Goal: Task Accomplishment & Management: Complete application form

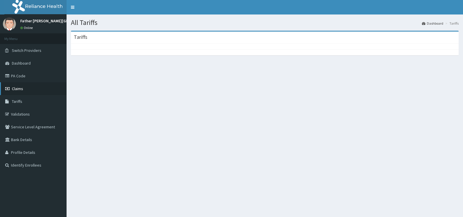
click at [18, 90] on span "Claims" at bounding box center [17, 88] width 11 height 5
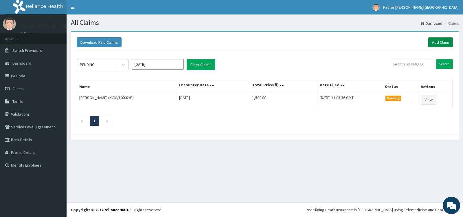
click at [440, 42] on link "Add Claim" at bounding box center [440, 42] width 25 height 10
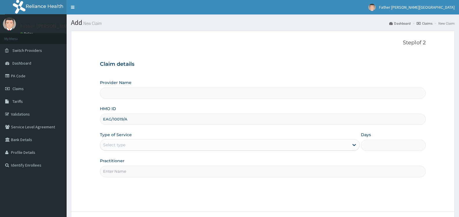
type input "Father [PERSON_NAME][GEOGRAPHIC_DATA]"
type input "EAG/10019/A"
click at [136, 145] on div "Select type" at bounding box center [224, 144] width 248 height 9
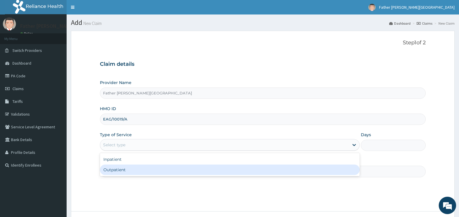
click at [122, 170] on div "Outpatient" at bounding box center [229, 169] width 259 height 10
type input "1"
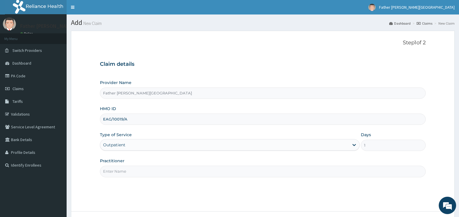
click at [142, 172] on input "Practitioner" at bounding box center [262, 170] width 325 height 11
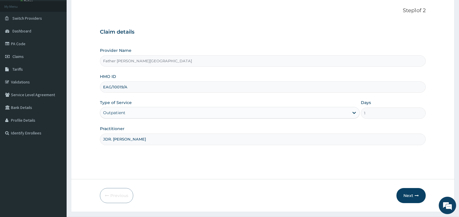
scroll to position [46, 0]
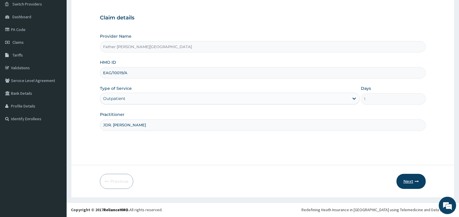
type input "JDR. [PERSON_NAME]"
click at [409, 184] on button "Next" at bounding box center [410, 181] width 29 height 15
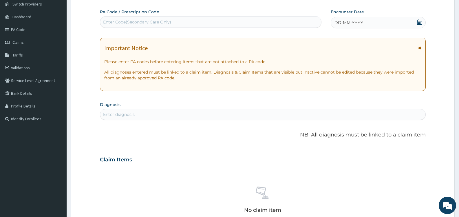
click at [127, 21] on div "Enter Code(Secondary Care Only)" at bounding box center [137, 22] width 68 height 6
paste input "PA/9308B7"
type input "PA/9308B7"
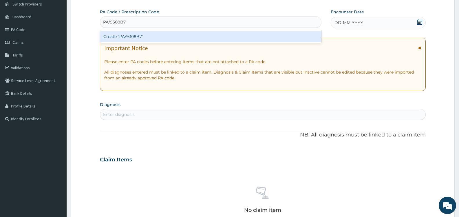
click at [130, 37] on div "Create "PA/9308B7"" at bounding box center [210, 36] width 221 height 10
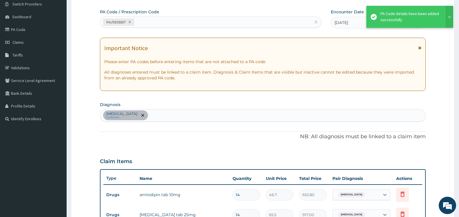
scroll to position [50, 0]
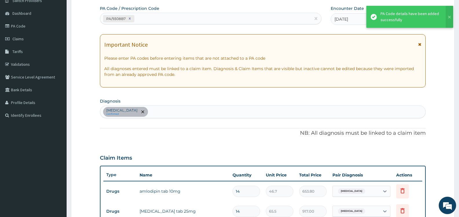
click at [437, 93] on form "Step 2 of 2 PA Code / Prescription Code PA/9308B7 Encounter Date 13-08-2025 Imp…" at bounding box center [262, 161] width 383 height 360
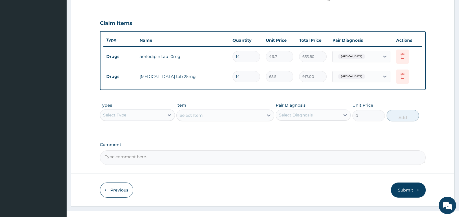
scroll to position [193, 0]
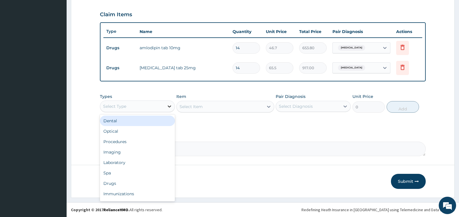
click at [167, 104] on icon at bounding box center [169, 106] width 6 height 6
click at [142, 183] on div "Drugs" at bounding box center [137, 183] width 75 height 10
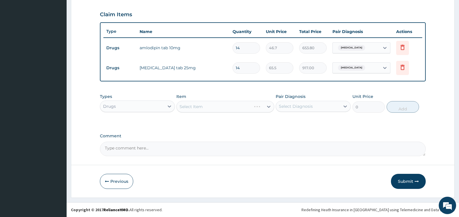
click at [325, 106] on div "Select Diagnosis" at bounding box center [308, 106] width 64 height 9
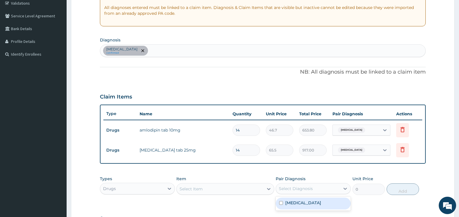
scroll to position [106, 0]
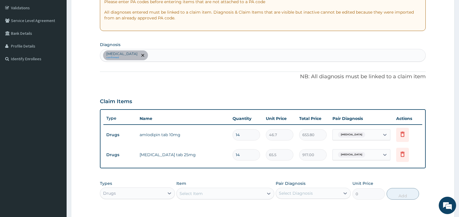
click at [170, 55] on div "Essential hypertension confirmed" at bounding box center [262, 55] width 325 height 12
type input "TONSIL"
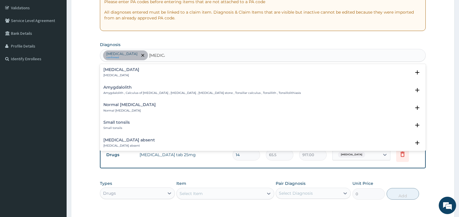
click at [114, 69] on h4 "Tonsillitis" at bounding box center [121, 69] width 36 height 4
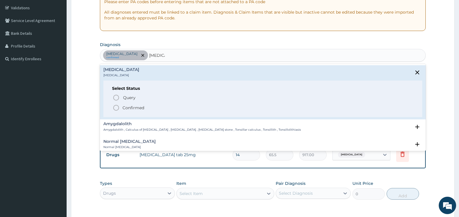
click at [116, 108] on icon "status option filled" at bounding box center [116, 107] width 7 height 7
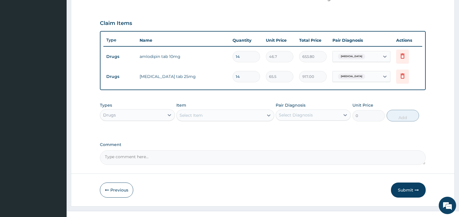
scroll to position [193, 0]
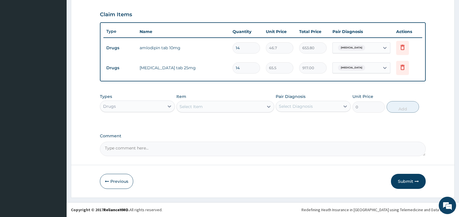
click at [217, 106] on div "Select Item" at bounding box center [219, 106] width 87 height 9
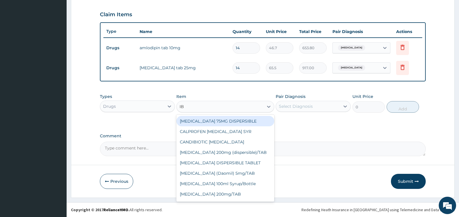
type input "IBU"
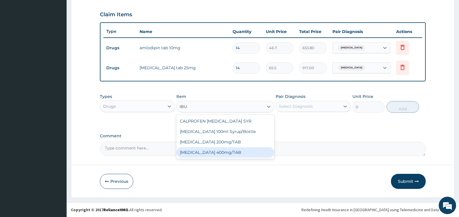
click at [226, 153] on div "IBUPROFEN 400mg/TAB" at bounding box center [225, 152] width 98 height 10
type input "21"
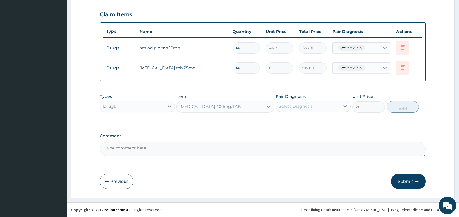
click at [318, 107] on div "Select Diagnosis" at bounding box center [308, 106] width 64 height 9
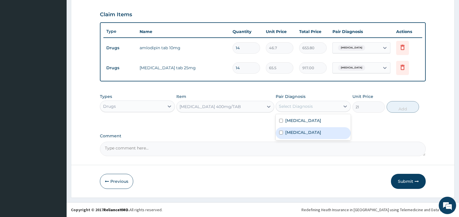
click at [293, 130] on label "Tonsillitis" at bounding box center [303, 132] width 36 height 6
checkbox input "true"
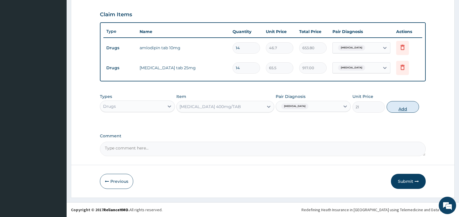
click at [402, 104] on button "Add" at bounding box center [402, 107] width 32 height 12
type input "0"
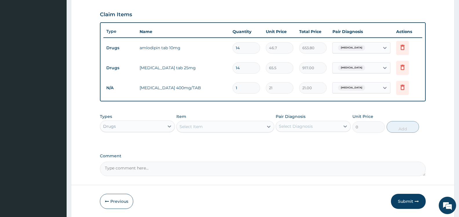
type input "15"
type input "315.00"
type input "15"
click at [210, 127] on div "Select Item" at bounding box center [219, 126] width 87 height 9
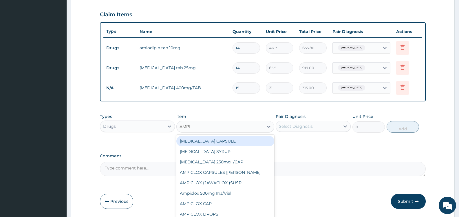
type input "AMPIC"
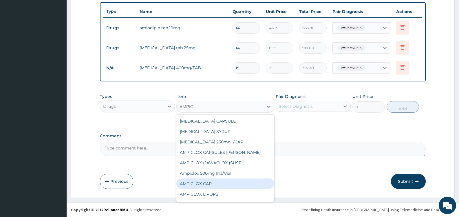
scroll to position [20, 0]
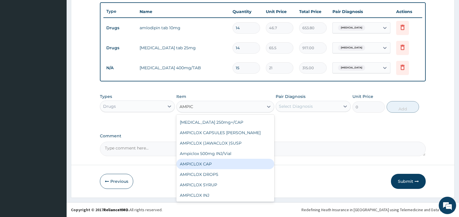
click at [212, 164] on div "AMPICLOX CAP" at bounding box center [225, 164] width 98 height 10
type input "26.25"
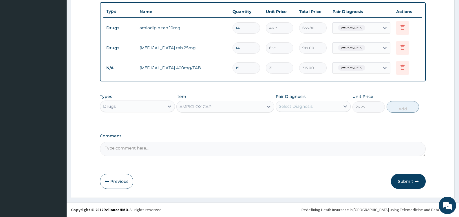
click at [307, 107] on div "Select Diagnosis" at bounding box center [296, 106] width 34 height 6
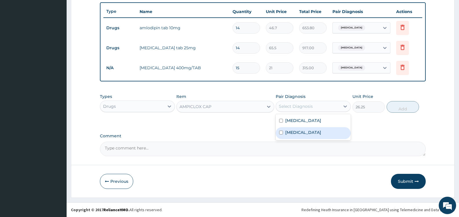
click at [303, 134] on label "Tonsillitis" at bounding box center [303, 132] width 36 height 6
checkbox input "true"
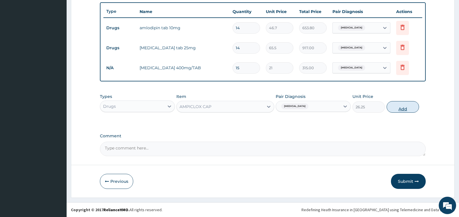
click at [402, 109] on button "Add" at bounding box center [402, 107] width 32 height 12
type input "0"
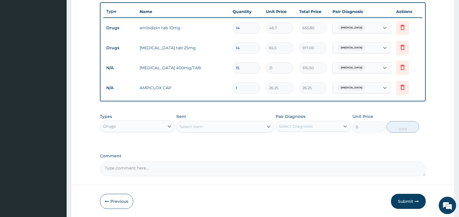
type input "12"
type input "315.00"
type input "12"
click at [244, 67] on input "15" at bounding box center [245, 67] width 27 height 11
type input "1"
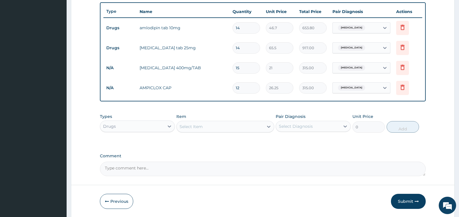
type input "21.00"
type input "10"
type input "210.00"
type input "10"
click at [193, 128] on div "Select Item" at bounding box center [190, 127] width 23 height 6
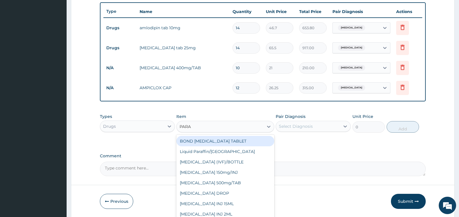
type input "PARAC"
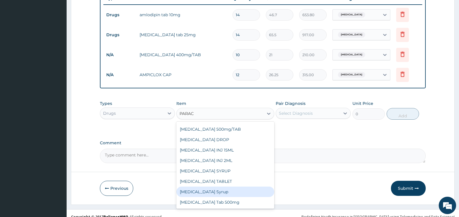
scroll to position [233, 0]
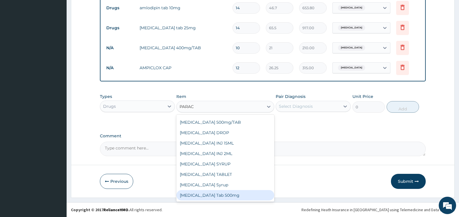
click at [229, 194] on div "Paracetamol Tab 500mg" at bounding box center [225, 195] width 98 height 10
type input "15"
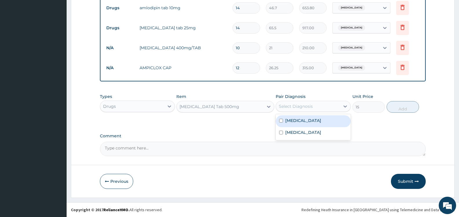
click at [292, 106] on div "Select Diagnosis" at bounding box center [296, 106] width 34 height 6
click at [291, 131] on label "Tonsillitis" at bounding box center [303, 132] width 36 height 6
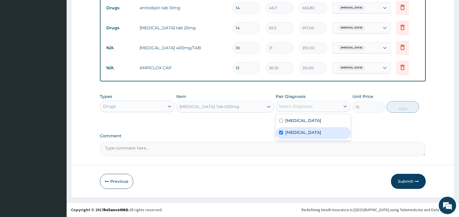
checkbox input "true"
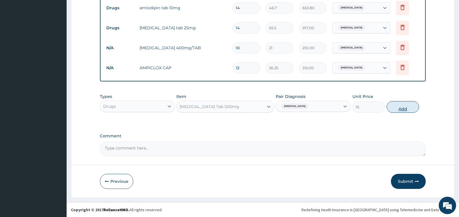
click at [399, 104] on button "Add" at bounding box center [402, 107] width 32 height 12
type input "0"
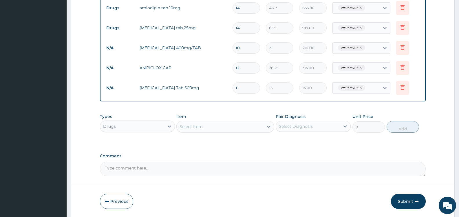
type input "18"
type input "270.00"
type input "18"
click at [403, 47] on icon at bounding box center [402, 47] width 7 height 7
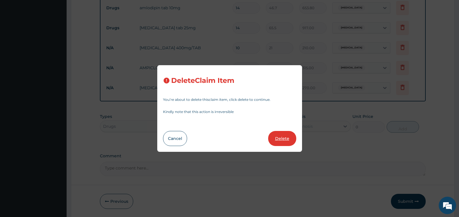
click at [288, 139] on button "Delete" at bounding box center [282, 138] width 28 height 15
type input "12"
type input "26.25"
type input "315.00"
type input "18"
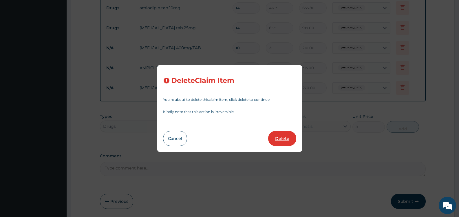
type input "15"
type input "270.00"
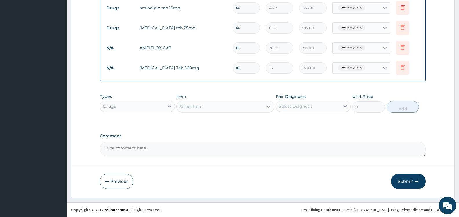
click at [159, 107] on div "Drugs" at bounding box center [132, 106] width 64 height 9
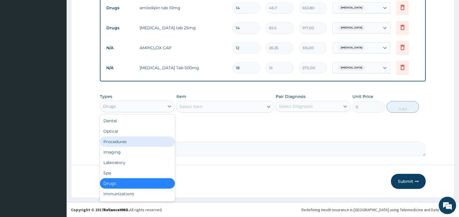
click at [117, 141] on div "Procedures" at bounding box center [137, 141] width 75 height 10
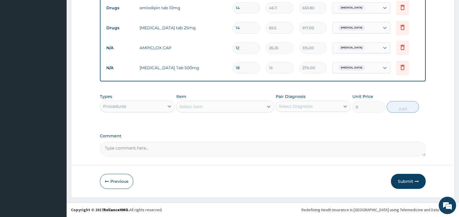
click at [263, 106] on div "Select Item" at bounding box center [219, 106] width 87 height 9
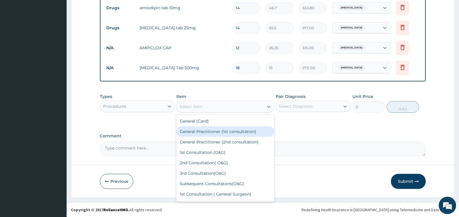
click at [242, 132] on div "General Practitioner (1st consultation)" at bounding box center [225, 131] width 98 height 10
type input "1500"
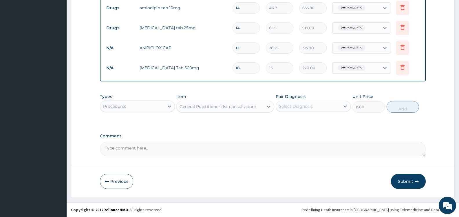
click at [321, 106] on div "Select Diagnosis" at bounding box center [308, 106] width 64 height 9
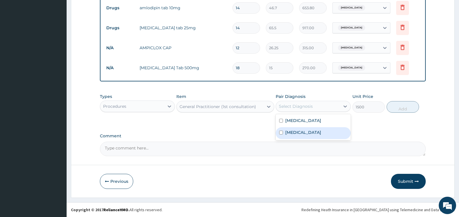
click at [303, 132] on label "Tonsillitis" at bounding box center [303, 132] width 36 height 6
checkbox input "true"
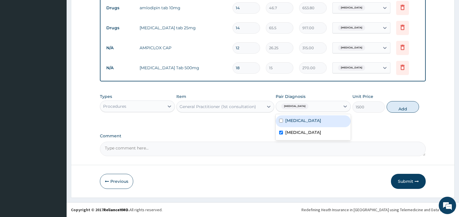
click at [304, 120] on label "Essential hypertension" at bounding box center [303, 120] width 36 height 6
checkbox input "true"
click at [401, 106] on button "Add" at bounding box center [402, 107] width 32 height 12
type input "0"
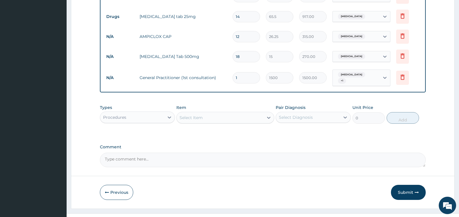
scroll to position [253, 0]
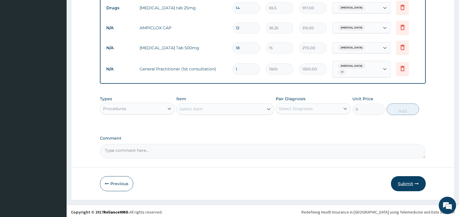
click at [404, 182] on button "Submit" at bounding box center [408, 183] width 35 height 15
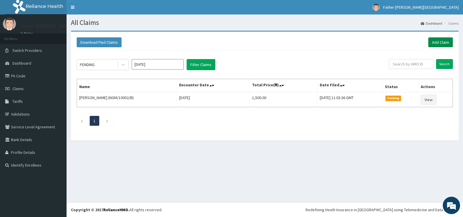
click at [437, 44] on link "Add Claim" at bounding box center [440, 42] width 25 height 10
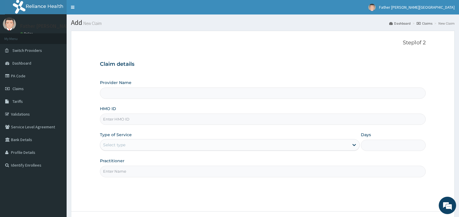
type input "Father [PERSON_NAME][GEOGRAPHIC_DATA]"
click at [114, 120] on input "HMO ID" at bounding box center [262, 118] width 325 height 11
type input "NIG/10010/E"
click at [166, 143] on div "Select type" at bounding box center [224, 144] width 248 height 9
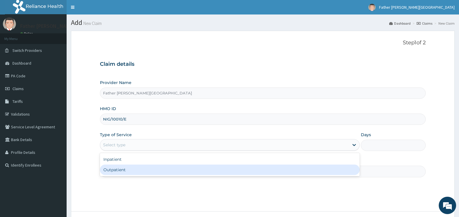
click at [142, 169] on div "Outpatient" at bounding box center [229, 169] width 259 height 10
type input "1"
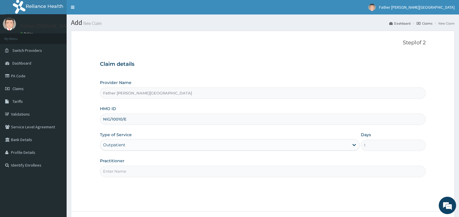
click at [153, 172] on input "Practitioner" at bounding box center [262, 170] width 325 height 11
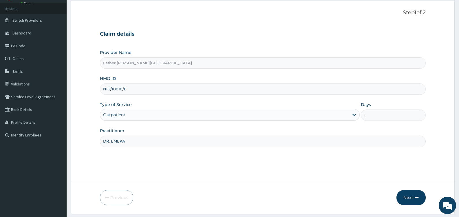
scroll to position [46, 0]
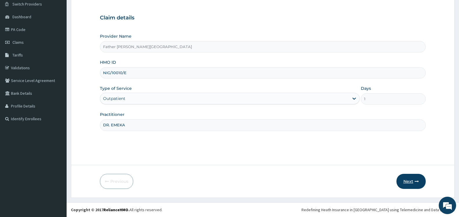
type input "DR. EMEKA"
click at [409, 182] on button "Next" at bounding box center [410, 181] width 29 height 15
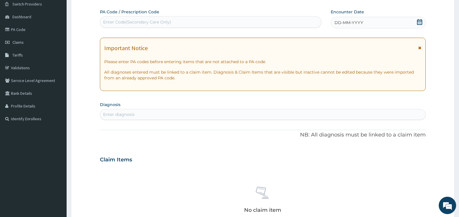
click at [419, 23] on icon at bounding box center [419, 22] width 6 height 6
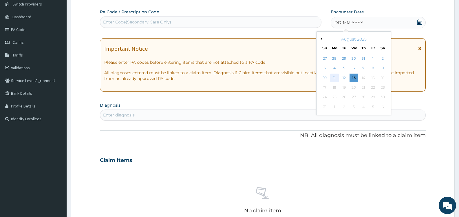
click at [333, 78] on div "11" at bounding box center [334, 77] width 9 height 9
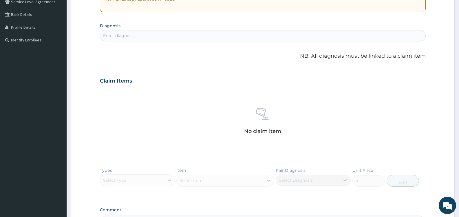
scroll to position [133, 0]
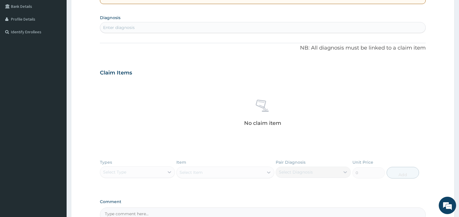
click at [124, 23] on div "Enter diagnosis" at bounding box center [262, 27] width 325 height 9
type input "MALA"
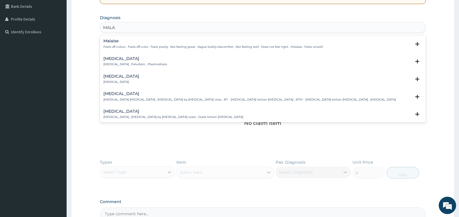
click at [127, 65] on p "Malaria , Paludism , Plasmodiosis" at bounding box center [135, 64] width 64 height 4
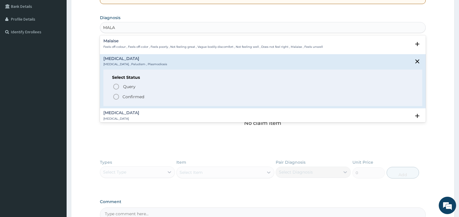
click at [129, 97] on p "Confirmed" at bounding box center [133, 97] width 22 height 6
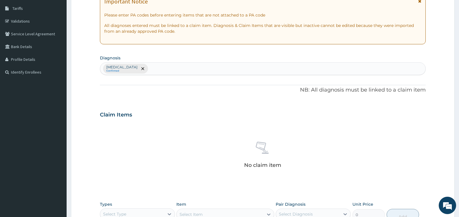
scroll to position [75, 0]
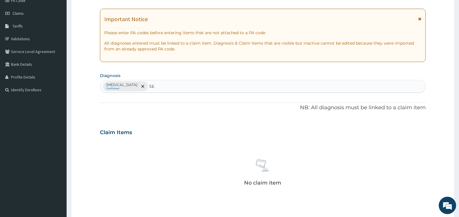
type input "SEP"
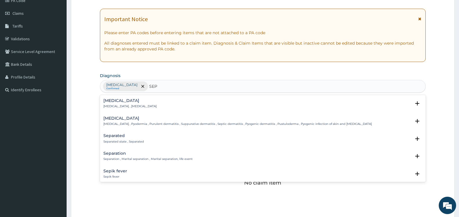
click at [126, 104] on div "Sepsis Systemic infection , Sepsis" at bounding box center [129, 103] width 53 height 10
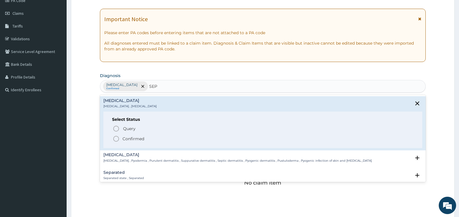
click at [135, 137] on p "Confirmed" at bounding box center [133, 139] width 22 height 6
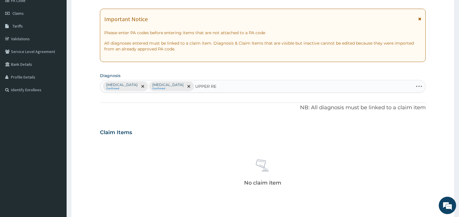
type input "UPPER RES"
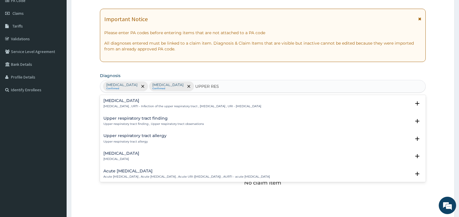
click at [154, 101] on h4 "[MEDICAL_DATA]" at bounding box center [182, 100] width 158 height 4
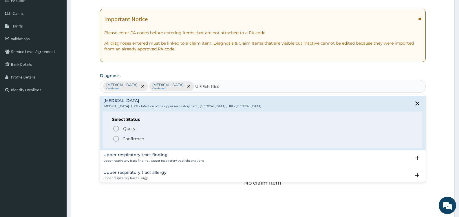
click at [141, 139] on p "Confirmed" at bounding box center [133, 139] width 22 height 6
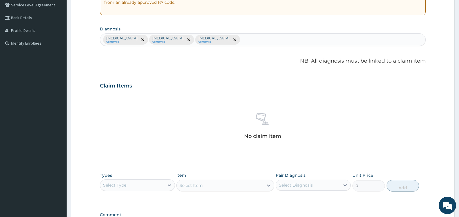
scroll to position [201, 0]
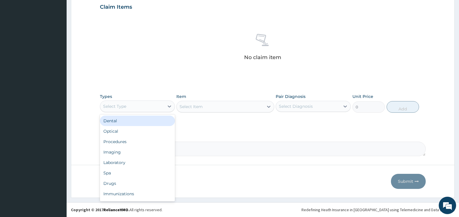
click at [161, 106] on div "Select Type" at bounding box center [132, 106] width 64 height 9
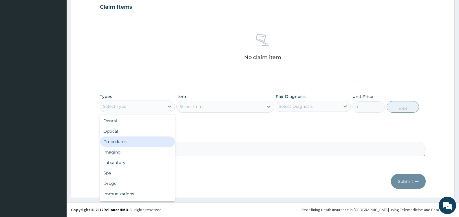
click at [142, 142] on div "Procedures" at bounding box center [137, 141] width 75 height 10
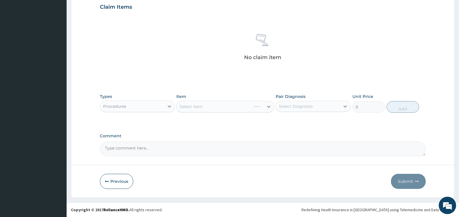
click at [295, 106] on div "Select Diagnosis" at bounding box center [296, 106] width 34 height 6
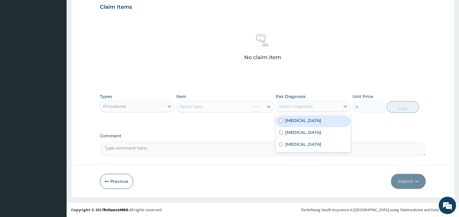
click at [292, 121] on label "[MEDICAL_DATA]" at bounding box center [303, 120] width 36 height 6
checkbox input "true"
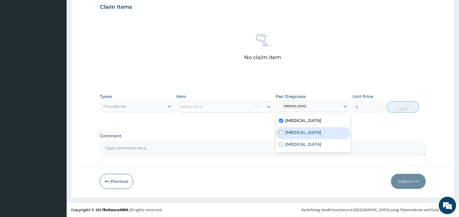
click at [291, 134] on label "[MEDICAL_DATA]" at bounding box center [303, 132] width 36 height 6
checkbox input "true"
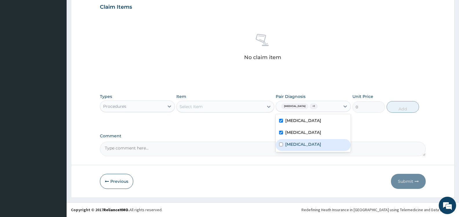
click at [296, 145] on label "Upper respiratory infection" at bounding box center [303, 144] width 36 height 6
checkbox input "true"
click at [249, 107] on div "Select Item" at bounding box center [219, 106] width 87 height 9
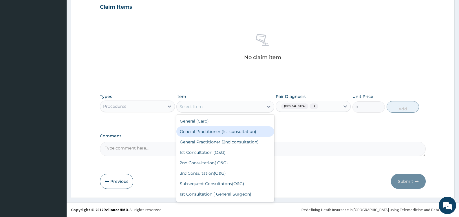
click at [236, 132] on div "General Practitioner (1st consultation)" at bounding box center [225, 131] width 98 height 10
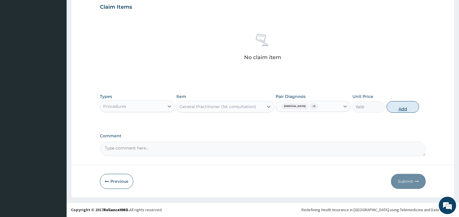
click at [398, 106] on button "Add" at bounding box center [402, 107] width 32 height 12
type input "0"
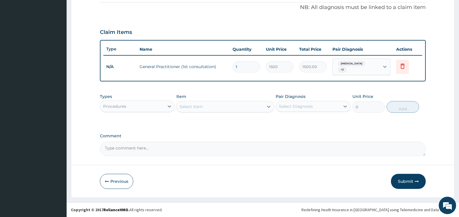
scroll to position [173, 0]
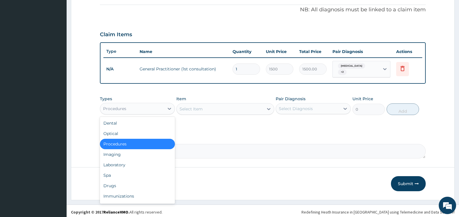
click at [154, 105] on div "Procedures" at bounding box center [132, 108] width 64 height 9
click at [128, 161] on div "Laboratory" at bounding box center [137, 164] width 75 height 10
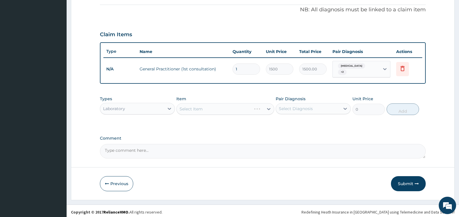
click at [309, 106] on div "Select Diagnosis" at bounding box center [296, 109] width 34 height 6
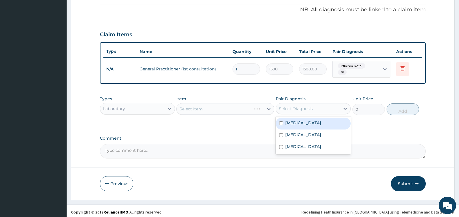
click at [289, 120] on label "[MEDICAL_DATA]" at bounding box center [303, 123] width 36 height 6
checkbox input "true"
click at [239, 108] on div "Select Item" at bounding box center [219, 108] width 87 height 9
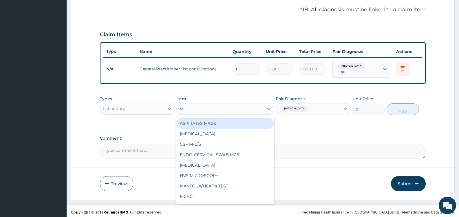
type input "MP"
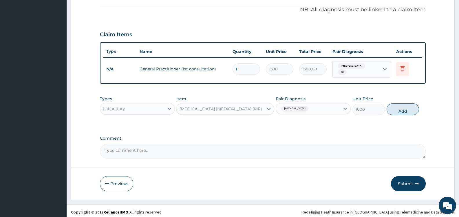
click at [406, 107] on button "Add" at bounding box center [402, 109] width 32 height 12
type input "0"
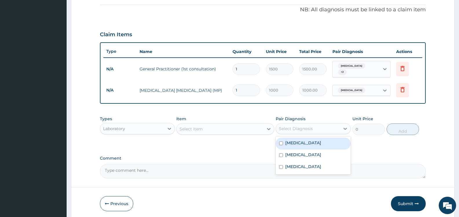
click at [317, 128] on div "Select Diagnosis" at bounding box center [308, 128] width 64 height 9
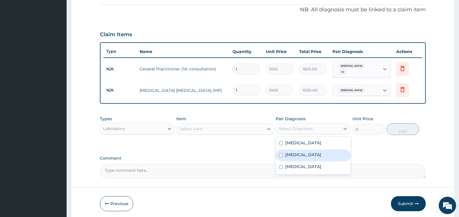
click at [293, 153] on label "[MEDICAL_DATA]" at bounding box center [303, 155] width 36 height 6
checkbox input "true"
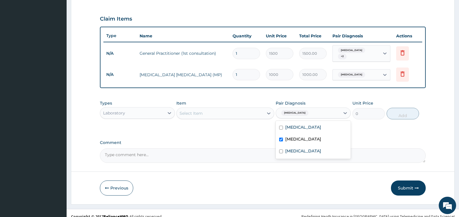
scroll to position [193, 0]
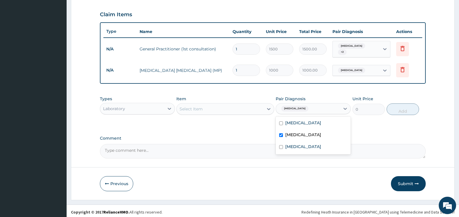
click at [234, 106] on div "Select Item" at bounding box center [219, 108] width 87 height 9
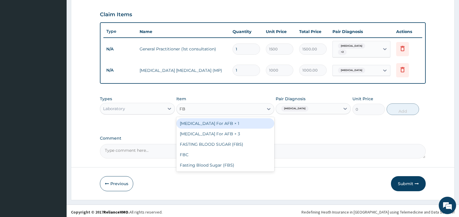
type input "FBC"
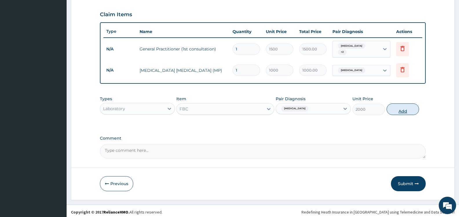
click at [405, 106] on button "Add" at bounding box center [402, 109] width 32 height 12
type input "0"
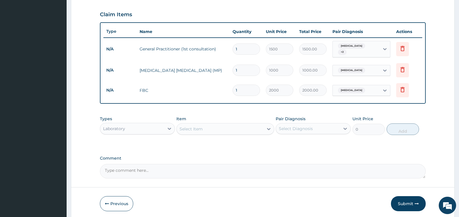
click at [137, 126] on div "Laboratory" at bounding box center [132, 128] width 64 height 9
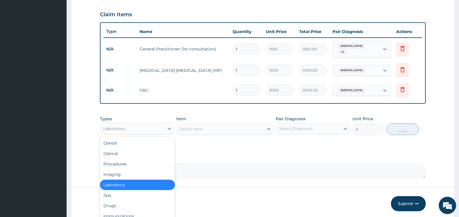
scroll to position [20, 0]
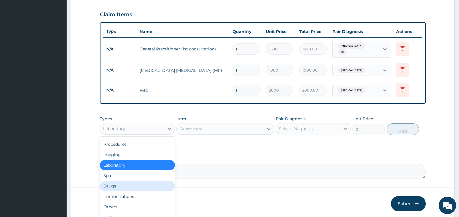
click at [135, 184] on div "Drugs" at bounding box center [137, 186] width 75 height 10
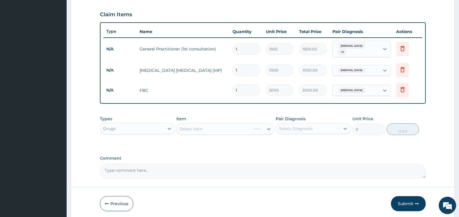
click at [312, 124] on div "Select Diagnosis" at bounding box center [308, 128] width 64 height 9
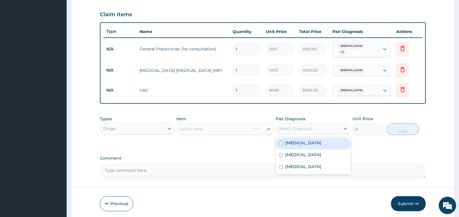
click at [288, 141] on label "Malaria" at bounding box center [303, 143] width 36 height 6
checkbox input "true"
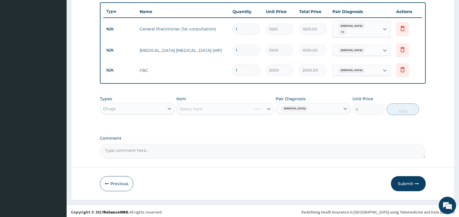
click at [221, 128] on div "PA Code / Prescription Code Enter Code(Secondary Care Only) Encounter Date 11-0…" at bounding box center [262, 0] width 325 height 316
click at [242, 106] on div "Select Item" at bounding box center [219, 108] width 87 height 9
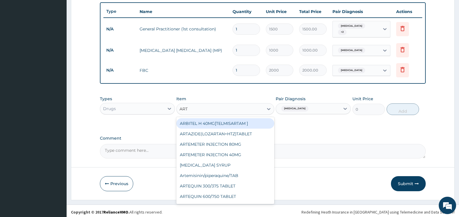
type input "ARTE"
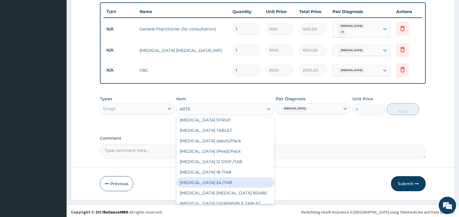
scroll to position [113, 0]
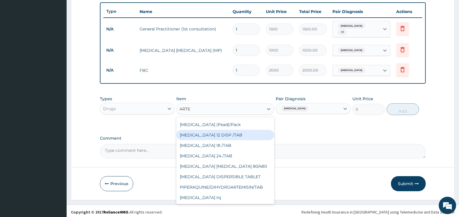
click at [231, 132] on div "[MEDICAL_DATA] 12 DISP /TAB" at bounding box center [225, 135] width 98 height 10
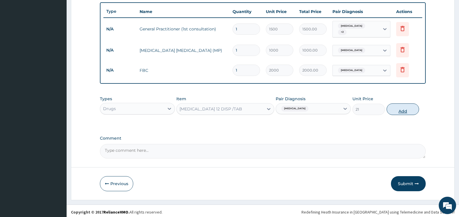
click at [398, 107] on button "Add" at bounding box center [402, 109] width 32 height 12
type input "0"
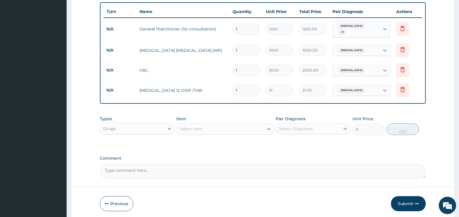
type input "12"
type input "252.00"
type input "12"
click at [194, 126] on div "Select Item" at bounding box center [190, 129] width 23 height 6
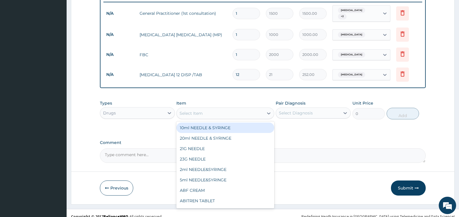
scroll to position [233, 0]
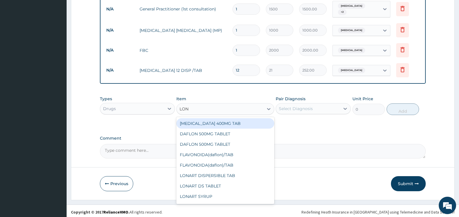
type input "LONA"
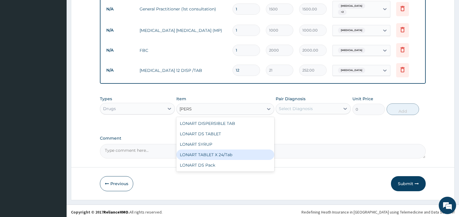
click at [223, 150] on div "LONART TABLET X 24/Tab" at bounding box center [225, 154] width 98 height 10
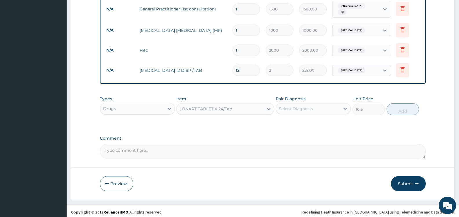
click at [240, 106] on div "LONART TABLET X 24/Tab" at bounding box center [219, 108] width 87 height 9
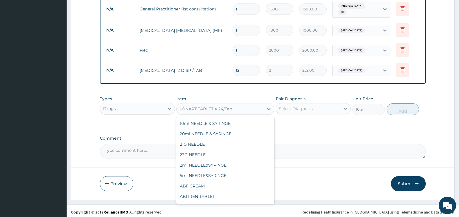
scroll to position [8345, 0]
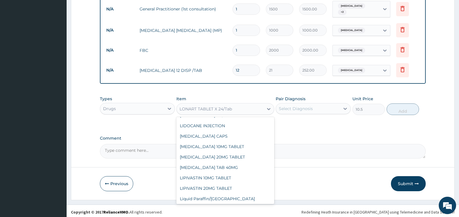
type input "19.95"
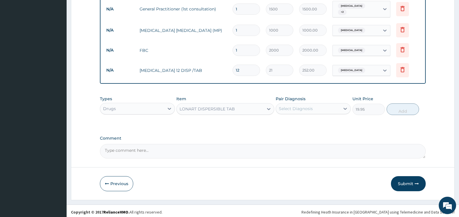
click at [253, 108] on div "LONART DISPERSIBLE TAB" at bounding box center [219, 108] width 87 height 9
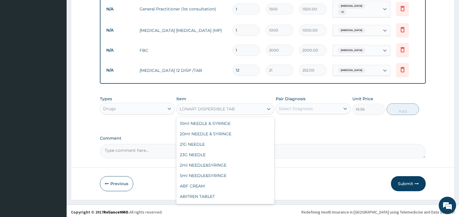
scroll to position [8314, 0]
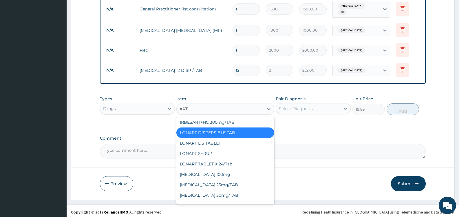
type input "ARTE"
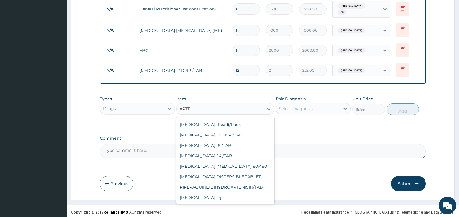
scroll to position [113, 0]
click at [227, 153] on div "COARTEM 24 /TAB" at bounding box center [225, 155] width 98 height 10
type input "21"
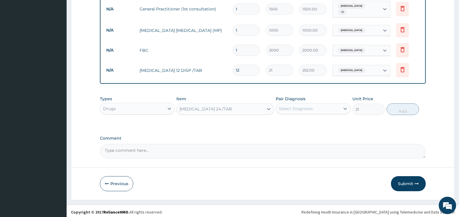
click at [259, 106] on div "COARTEM 24 /TAB" at bounding box center [219, 108] width 87 height 9
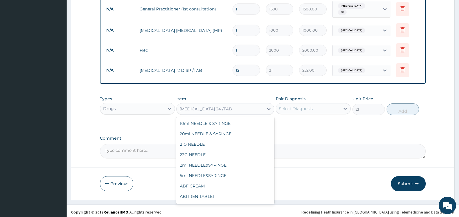
scroll to position [5179, 0]
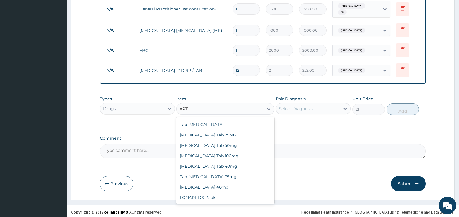
type input "ARTE"
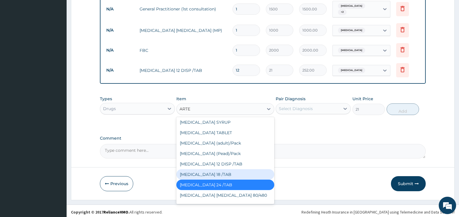
scroll to position [113, 0]
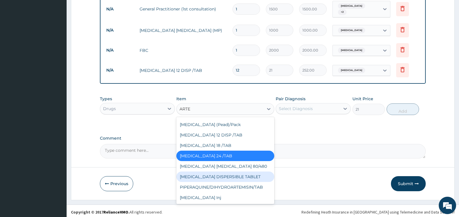
click at [234, 174] on div "COARTEM DISPERSIBLE TABLET" at bounding box center [225, 176] width 98 height 10
type input "31.5"
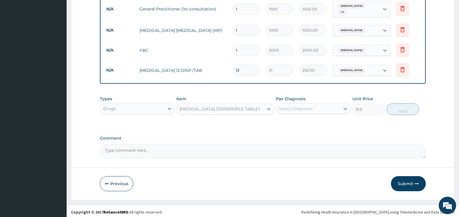
click at [304, 108] on div "Select Diagnosis" at bounding box center [296, 109] width 34 height 6
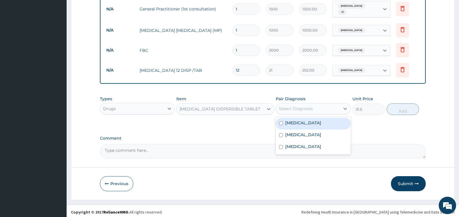
click at [294, 123] on label "Malaria" at bounding box center [303, 123] width 36 height 6
checkbox input "true"
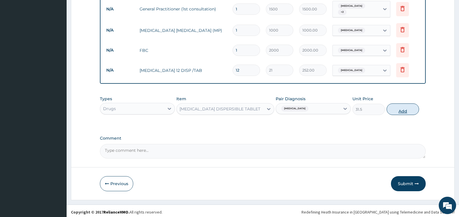
click at [397, 106] on button "Add" at bounding box center [402, 109] width 32 height 12
type input "0"
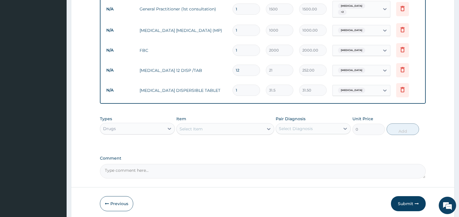
type input "12"
type input "378.00"
type input "12"
click at [403, 68] on icon at bounding box center [402, 69] width 7 height 7
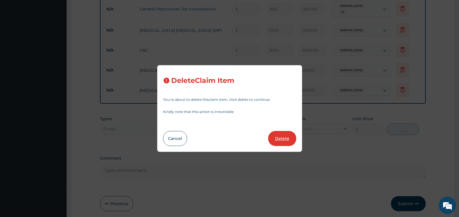
click at [282, 141] on button "Delete" at bounding box center [282, 138] width 28 height 15
type input "31.5"
type input "378.00"
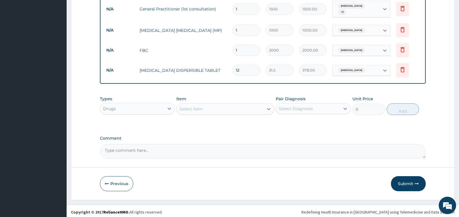
click at [211, 105] on div "Select Item" at bounding box center [219, 108] width 87 height 9
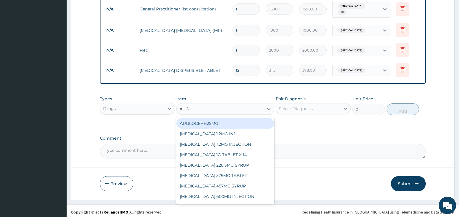
type input "AUGM"
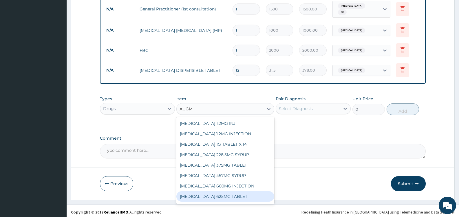
scroll to position [30, 0]
click at [217, 194] on div "Syr Augmentin" at bounding box center [225, 197] width 98 height 10
type input "3000"
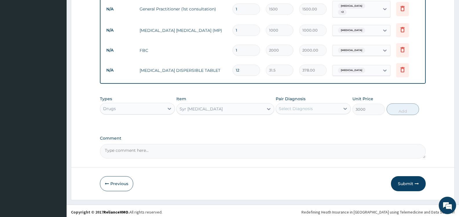
click at [306, 109] on div "Select Diagnosis" at bounding box center [308, 108] width 64 height 9
click at [299, 106] on div "Select Diagnosis" at bounding box center [296, 109] width 34 height 6
click at [279, 123] on div "Types Drugs Item Syr Augmentin Pair Diagnosis Select Diagnosis Unit Price 3000 …" at bounding box center [262, 110] width 325 height 34
click at [334, 104] on div "Select Diagnosis" at bounding box center [308, 108] width 64 height 9
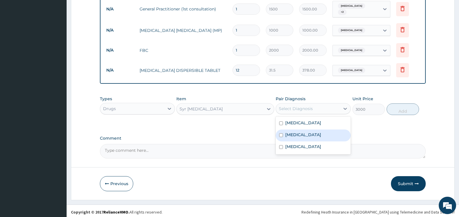
click at [291, 133] on label "Sepsis" at bounding box center [303, 135] width 36 height 6
checkbox input "true"
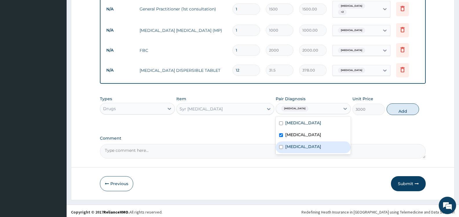
click at [290, 144] on label "Upper respiratory infection" at bounding box center [303, 147] width 36 height 6
checkbox input "true"
click at [396, 106] on button "Add" at bounding box center [402, 109] width 32 height 12
type input "0"
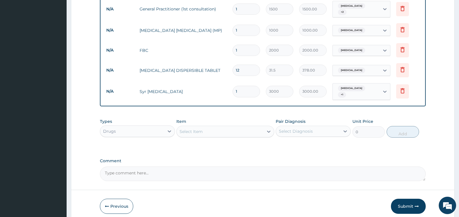
click at [236, 129] on div "Select Item" at bounding box center [219, 131] width 87 height 9
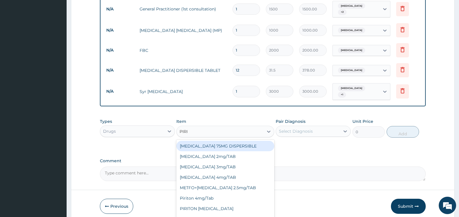
type input "PIRIT"
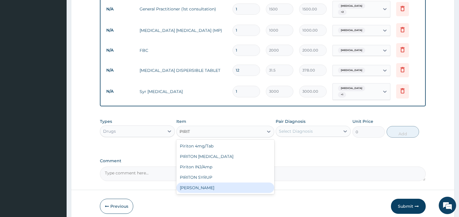
click at [222, 185] on div "Syr Piriton" at bounding box center [225, 187] width 98 height 10
type input "1000"
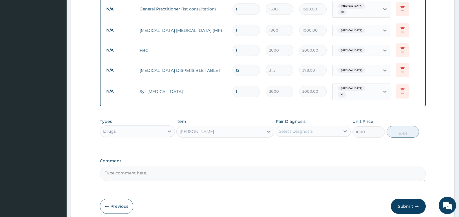
click at [306, 128] on div "Select Diagnosis" at bounding box center [296, 131] width 34 height 6
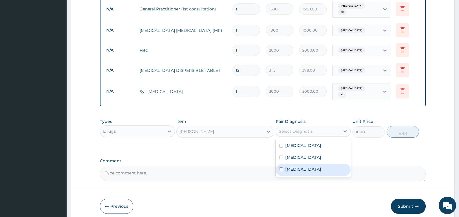
click at [301, 166] on label "Upper respiratory infection" at bounding box center [303, 169] width 36 height 6
checkbox input "true"
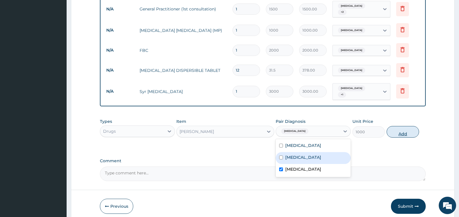
click at [406, 126] on button "Add" at bounding box center [402, 132] width 32 height 12
type input "0"
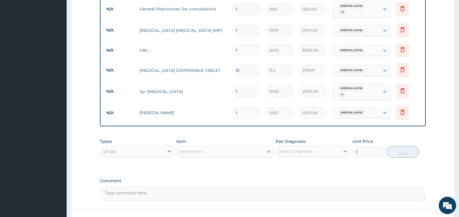
click at [243, 147] on div "Select Item" at bounding box center [219, 151] width 87 height 9
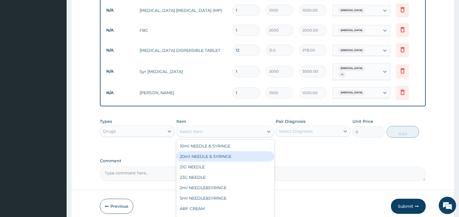
scroll to position [262, 0]
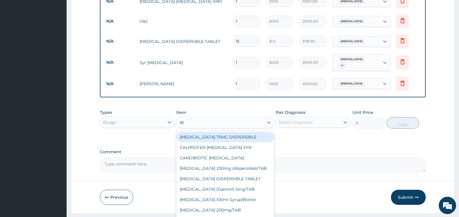
type input "IBU"
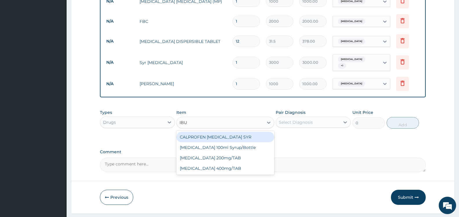
click at [258, 133] on div "CALPROFEN IBUPROFEN SYR" at bounding box center [225, 137] width 98 height 10
type input "1155"
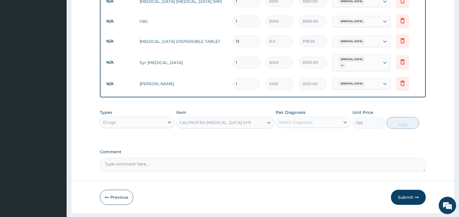
click at [310, 119] on div "Select Diagnosis" at bounding box center [296, 122] width 34 height 6
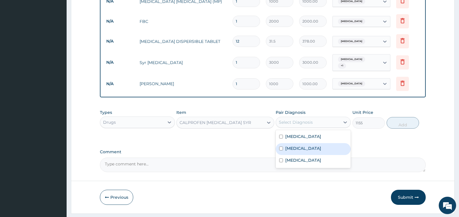
click at [298, 145] on label "Sepsis" at bounding box center [303, 148] width 36 height 6
checkbox input "true"
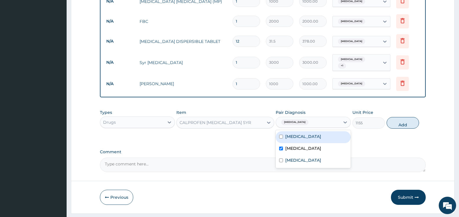
click at [298, 133] on label "Malaria" at bounding box center [303, 136] width 36 height 6
checkbox input "true"
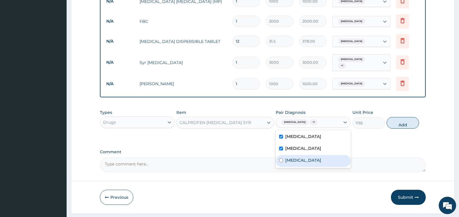
click at [300, 157] on label "Upper respiratory infection" at bounding box center [303, 160] width 36 height 6
checkbox input "true"
click at [401, 117] on button "Add" at bounding box center [402, 123] width 32 height 12
type input "0"
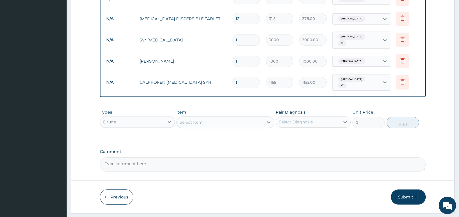
scroll to position [293, 0]
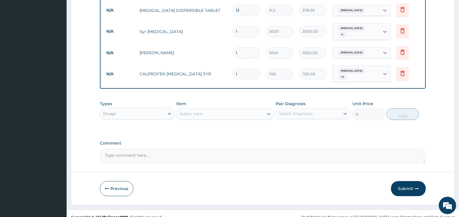
click at [231, 109] on div "Select Item" at bounding box center [219, 113] width 87 height 9
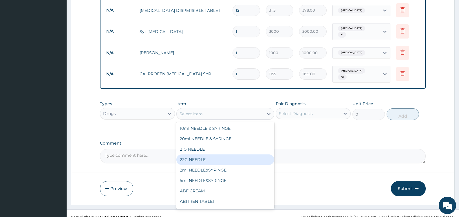
scroll to position [29, 0]
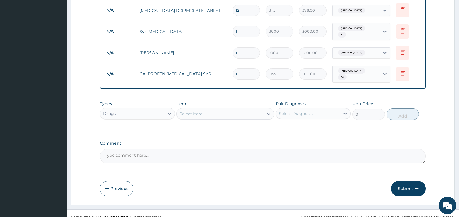
click at [225, 109] on div "Select Item" at bounding box center [219, 113] width 87 height 9
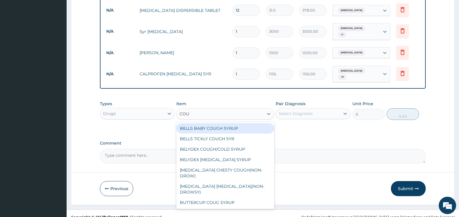
type input "COUGH"
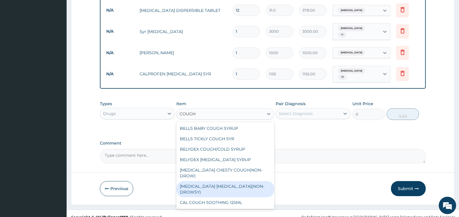
click at [236, 181] on div "BENYLIN DRY COUGH(NON-DROWSY)" at bounding box center [225, 189] width 98 height 16
type input "708.75"
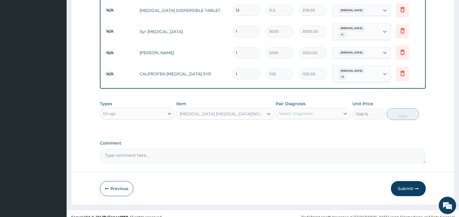
click at [319, 109] on div "Select Diagnosis" at bounding box center [308, 113] width 64 height 9
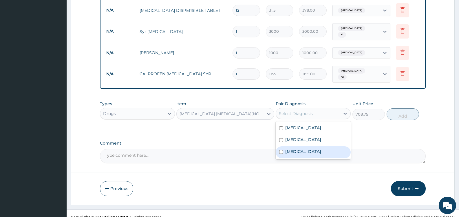
click at [298, 148] on label "Upper respiratory infection" at bounding box center [303, 151] width 36 height 6
checkbox input "true"
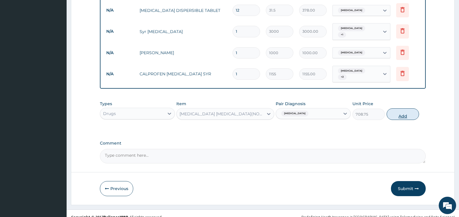
click at [408, 108] on button "Add" at bounding box center [402, 114] width 32 height 12
type input "0"
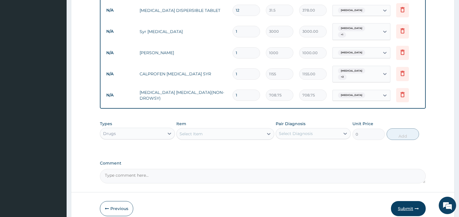
click at [409, 201] on button "Submit" at bounding box center [408, 208] width 35 height 15
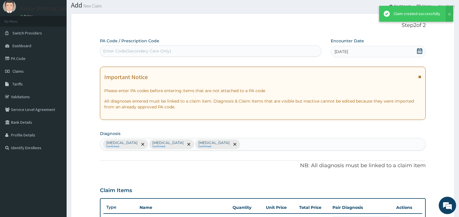
scroll to position [293, 0]
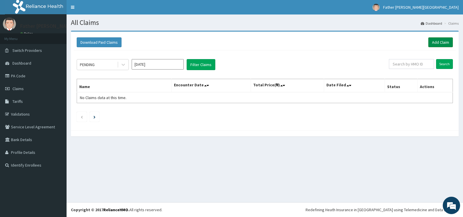
click at [438, 42] on link "Add Claim" at bounding box center [440, 42] width 25 height 10
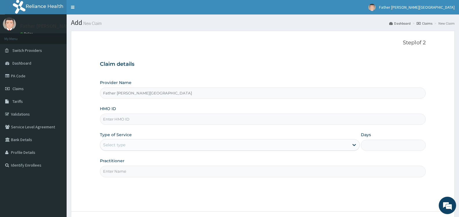
click at [110, 119] on input "HMO ID" at bounding box center [262, 118] width 325 height 11
type input "NIG/10010/D"
click at [177, 146] on div "Select type" at bounding box center [224, 144] width 248 height 9
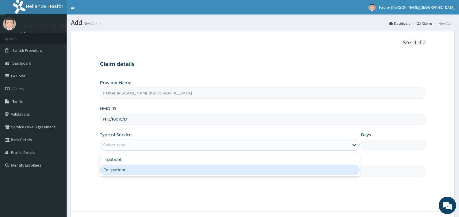
click at [162, 172] on div "Outpatient" at bounding box center [229, 169] width 259 height 10
type input "1"
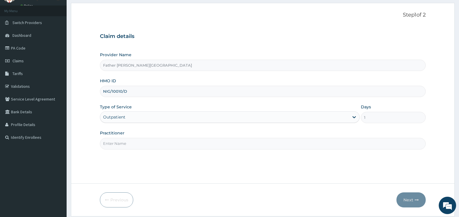
scroll to position [46, 0]
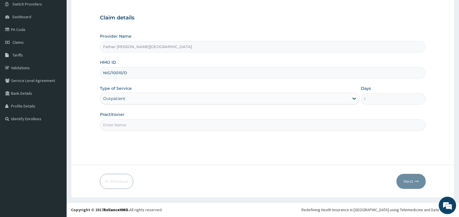
click at [201, 125] on input "Practitioner" at bounding box center [262, 124] width 325 height 11
type input "DR. EMEKA"
click at [409, 182] on button "Next" at bounding box center [410, 181] width 29 height 15
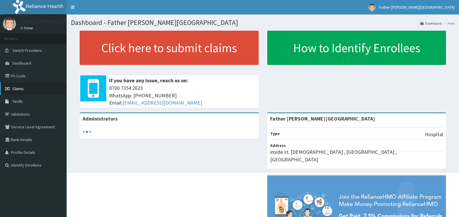
click at [18, 88] on span "Claims" at bounding box center [17, 88] width 11 height 5
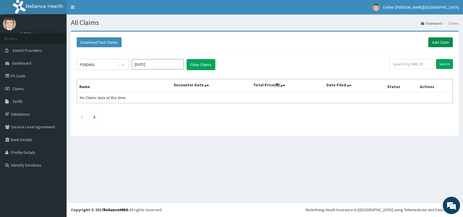
click at [445, 42] on link "Add Claim" at bounding box center [440, 42] width 25 height 10
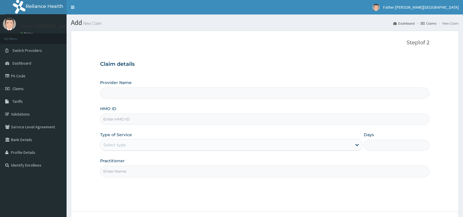
click at [110, 120] on input "HMO ID" at bounding box center [264, 118] width 329 height 11
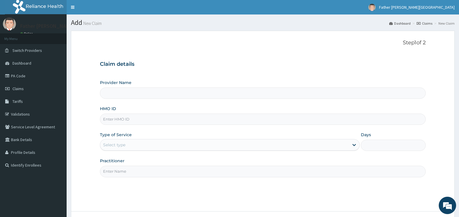
type input "Father [PERSON_NAME][GEOGRAPHIC_DATA]"
type input "NIG/10010/D"
click at [141, 146] on div "Select type" at bounding box center [224, 144] width 248 height 9
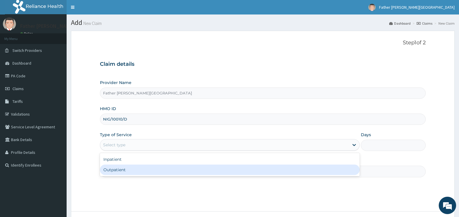
click at [138, 168] on div "Outpatient" at bounding box center [229, 169] width 259 height 10
type input "1"
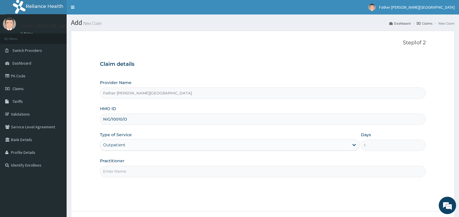
click at [167, 172] on input "Practitioner" at bounding box center [262, 170] width 325 height 11
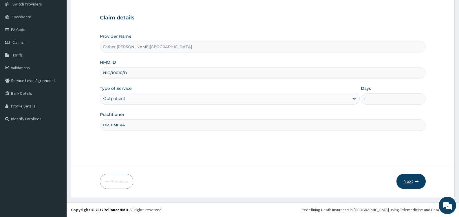
type input "DR. EMEKA"
click at [406, 181] on button "Next" at bounding box center [410, 181] width 29 height 15
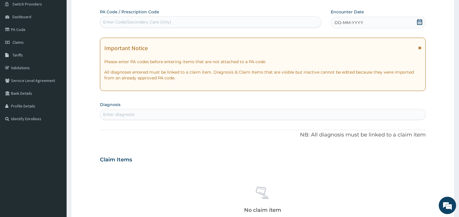
click at [419, 24] on icon at bounding box center [419, 22] width 6 height 6
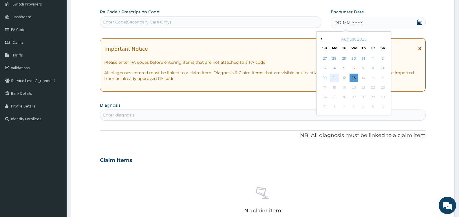
click at [334, 78] on div "11" at bounding box center [334, 77] width 9 height 9
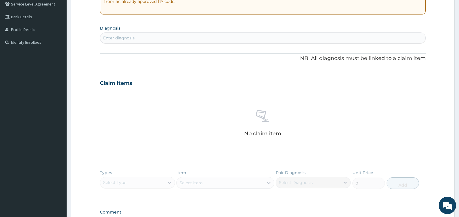
scroll to position [133, 0]
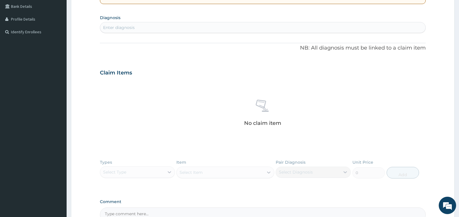
click at [144, 27] on div "Enter diagnosis" at bounding box center [262, 27] width 325 height 9
type input "MALARIA"
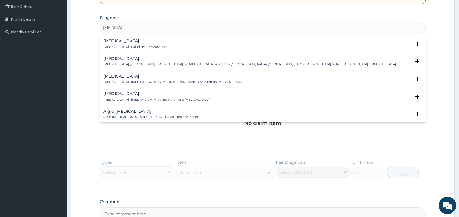
click at [134, 43] on div "[MEDICAL_DATA] [MEDICAL_DATA] , Paludism , Plasmodiosis" at bounding box center [135, 44] width 64 height 10
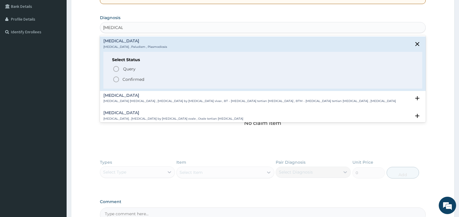
click at [136, 80] on p "Confirmed" at bounding box center [133, 79] width 22 height 6
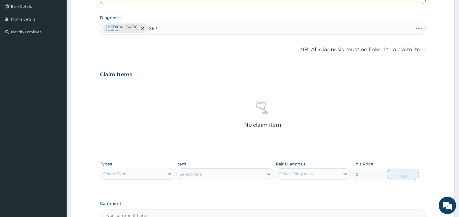
type input "SEPS"
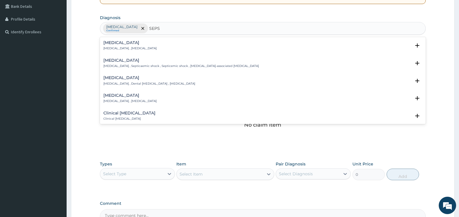
click at [134, 48] on p "[MEDICAL_DATA] , [MEDICAL_DATA]" at bounding box center [129, 48] width 53 height 4
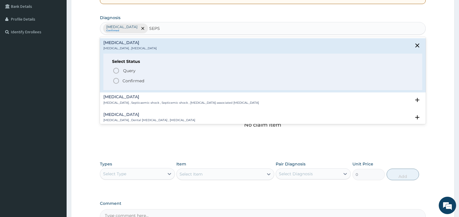
click at [132, 81] on p "Confirmed" at bounding box center [133, 81] width 22 height 6
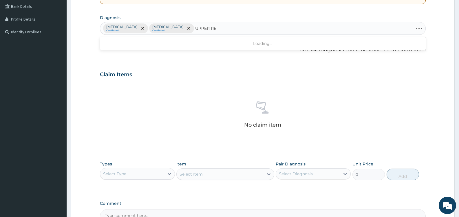
type input "UPPER RES"
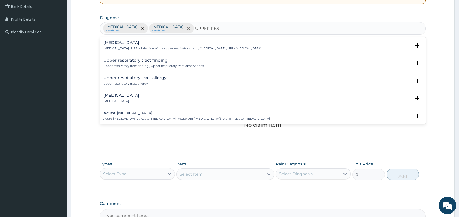
click at [154, 41] on h4 "Upper respiratory infection" at bounding box center [182, 43] width 158 height 4
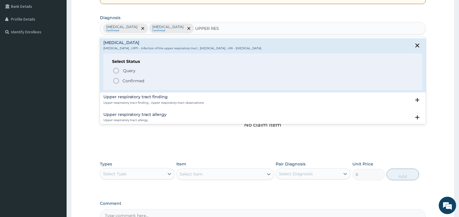
click at [135, 80] on p "Confirmed" at bounding box center [133, 81] width 22 height 6
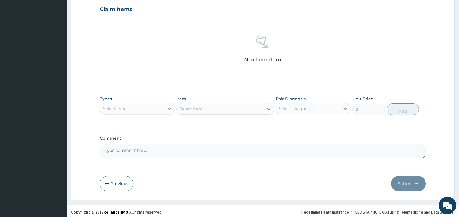
scroll to position [201, 0]
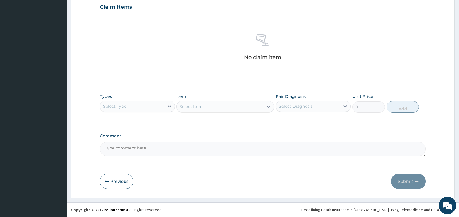
click at [153, 104] on div "Select Type" at bounding box center [132, 106] width 64 height 9
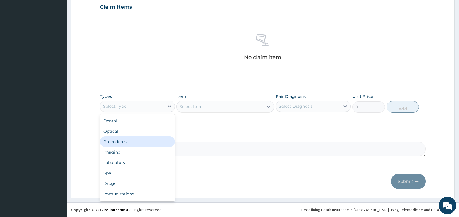
click at [131, 140] on div "Procedures" at bounding box center [137, 141] width 75 height 10
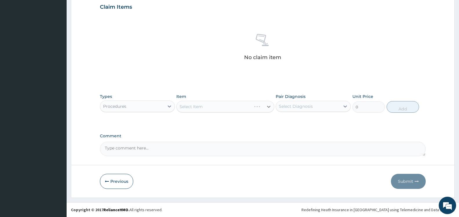
click at [294, 107] on div "Select Diagnosis" at bounding box center [296, 106] width 34 height 6
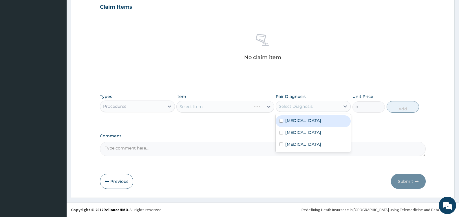
click at [286, 120] on label "[MEDICAL_DATA]" at bounding box center [303, 120] width 36 height 6
checkbox input "true"
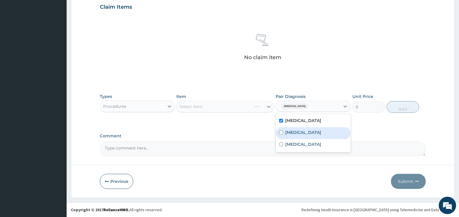
click at [289, 133] on label "Sepsis" at bounding box center [303, 132] width 36 height 6
checkbox input "true"
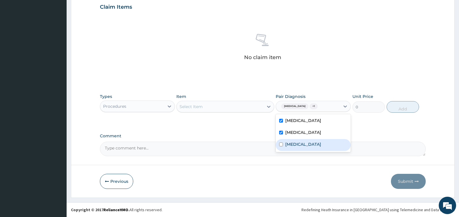
click at [296, 143] on label "Upper respiratory infection" at bounding box center [303, 144] width 36 height 6
checkbox input "true"
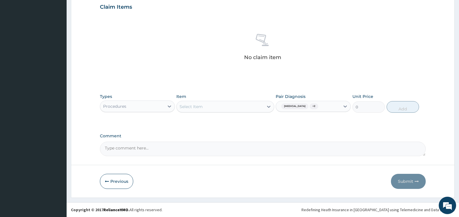
click at [248, 134] on label "Comment" at bounding box center [262, 135] width 325 height 5
click at [248, 141] on textarea "Comment" at bounding box center [262, 148] width 325 height 14
click at [254, 107] on div "Select Item" at bounding box center [219, 106] width 87 height 9
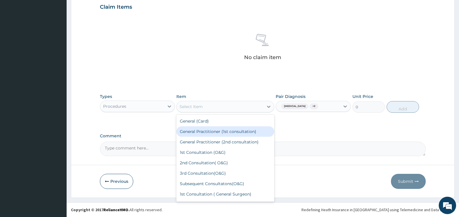
click at [252, 132] on div "General Practitioner (1st consultation)" at bounding box center [225, 131] width 98 height 10
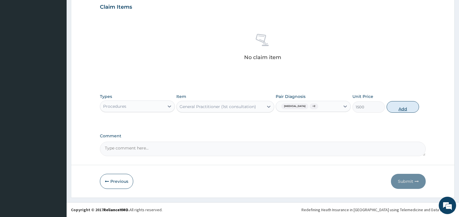
click at [396, 106] on button "Add" at bounding box center [402, 107] width 32 height 12
type input "0"
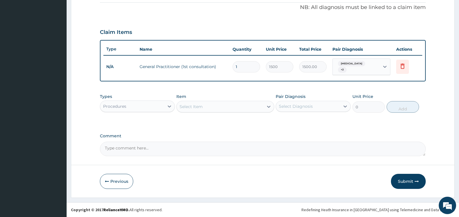
scroll to position [173, 0]
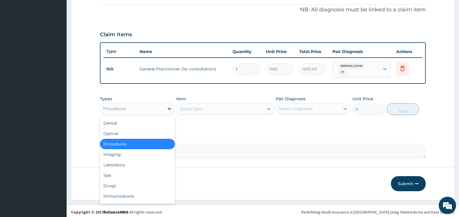
click at [165, 109] on div at bounding box center [169, 108] width 10 height 10
click at [133, 161] on div "Laboratory" at bounding box center [137, 164] width 75 height 10
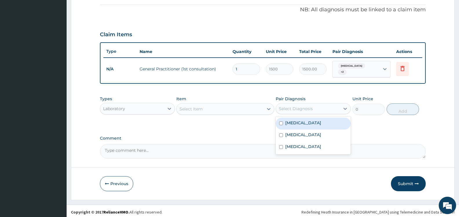
click at [293, 106] on div "Select Diagnosis" at bounding box center [296, 109] width 34 height 6
click at [292, 122] on label "Malaria" at bounding box center [303, 123] width 36 height 6
checkbox input "true"
click at [246, 108] on div "Select Item" at bounding box center [219, 108] width 87 height 9
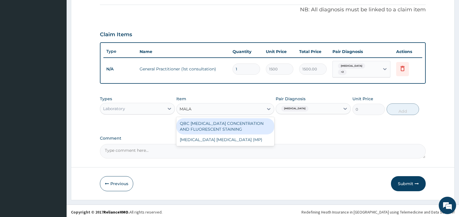
type input "MALAR"
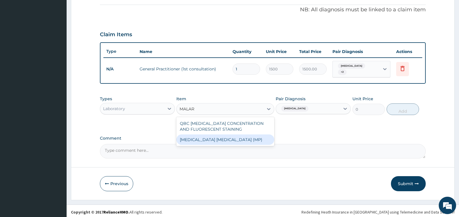
click at [246, 138] on div "Malaria Parasite (MP)" at bounding box center [225, 139] width 98 height 10
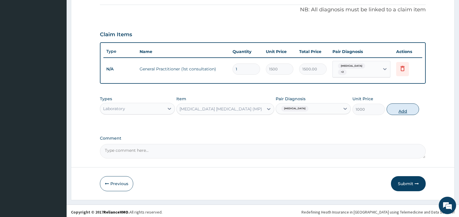
click at [401, 108] on button "Add" at bounding box center [402, 109] width 32 height 12
type input "0"
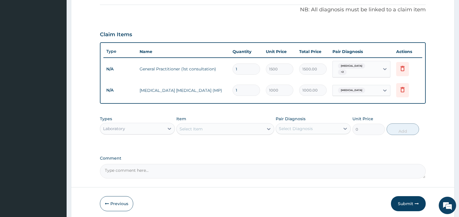
drag, startPoint x: 219, startPoint y: 127, endPoint x: 221, endPoint y: 125, distance: 3.1
click at [219, 127] on div "Select Item" at bounding box center [219, 128] width 87 height 9
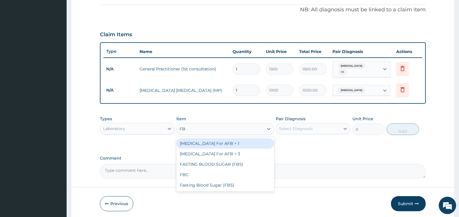
type input "FBC"
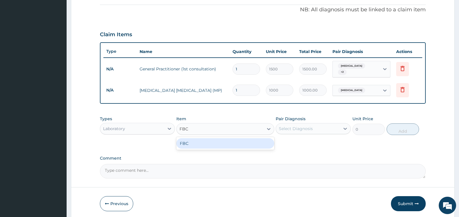
click at [224, 142] on div "FBC" at bounding box center [225, 143] width 98 height 10
type input "2000"
click at [311, 129] on div "Select Diagnosis" at bounding box center [296, 129] width 34 height 6
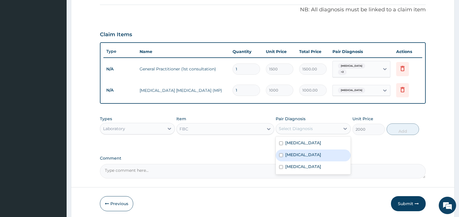
drag, startPoint x: 299, startPoint y: 153, endPoint x: 304, endPoint y: 148, distance: 7.2
click at [299, 152] on div "Sepsis" at bounding box center [312, 155] width 75 height 12
checkbox input "true"
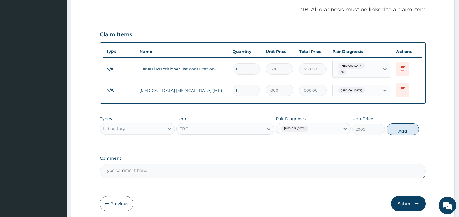
click at [405, 127] on button "Add" at bounding box center [402, 129] width 32 height 12
type input "0"
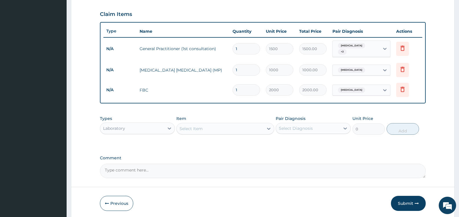
scroll to position [213, 0]
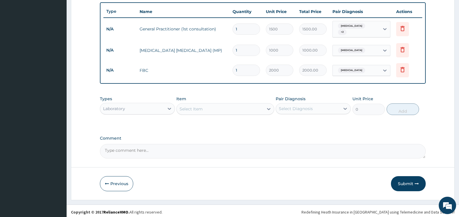
click at [150, 109] on div "Laboratory" at bounding box center [132, 108] width 64 height 9
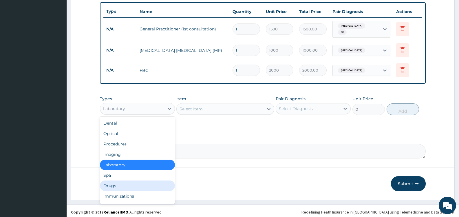
click at [119, 184] on div "Drugs" at bounding box center [137, 185] width 75 height 10
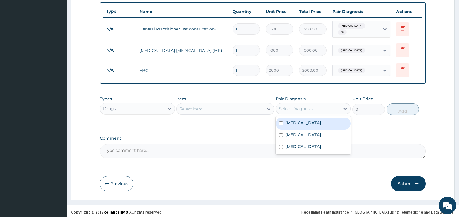
click at [313, 107] on div "Select Diagnosis" at bounding box center [308, 108] width 64 height 9
click at [306, 121] on div "Malaria" at bounding box center [312, 123] width 75 height 12
checkbox input "true"
click at [259, 106] on div "Select Item" at bounding box center [219, 108] width 87 height 9
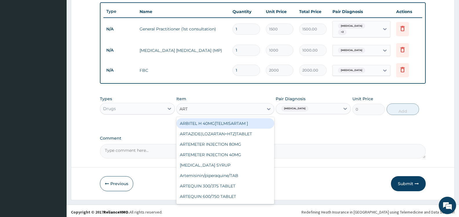
type input "ARTE"
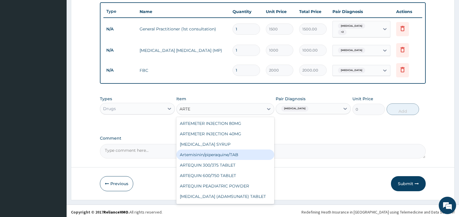
scroll to position [113, 0]
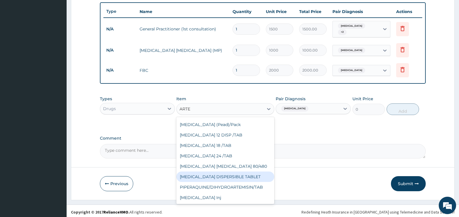
click at [218, 174] on div "COARTEM DISPERSIBLE TABLET" at bounding box center [225, 176] width 98 height 10
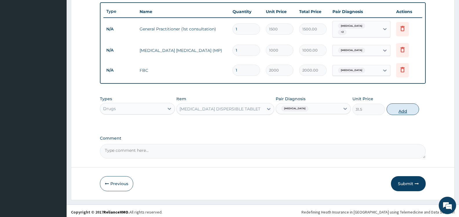
click at [395, 106] on button "Add" at bounding box center [402, 109] width 32 height 12
type input "0"
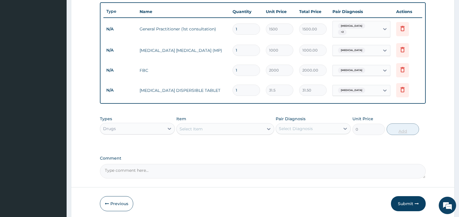
type input "12"
type input "378.00"
type input "12"
click at [209, 127] on div "Select Item" at bounding box center [219, 128] width 87 height 9
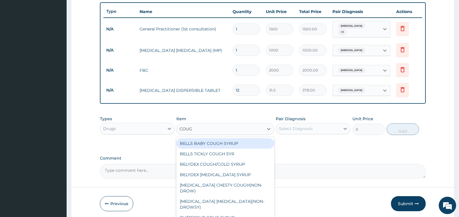
type input "COUGH"
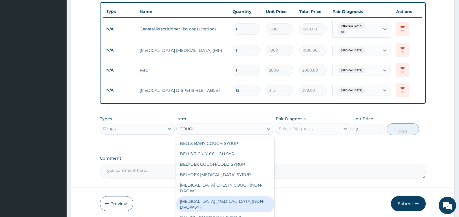
click at [247, 196] on div "BENYLIN DRY COUGH(NON-DROWSY)" at bounding box center [225, 204] width 98 height 16
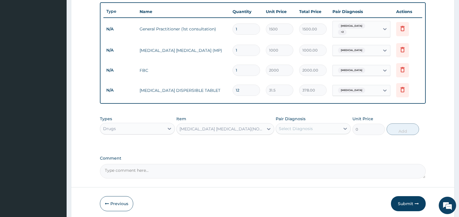
type input "708.75"
click at [312, 124] on div "Select Diagnosis" at bounding box center [308, 128] width 64 height 9
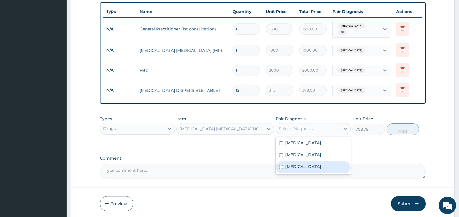
click at [305, 164] on label "Upper respiratory infection" at bounding box center [303, 166] width 36 height 6
checkbox input "true"
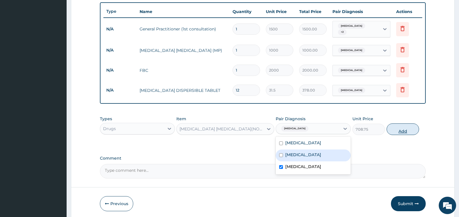
click at [402, 127] on button "Add" at bounding box center [402, 129] width 32 height 12
type input "0"
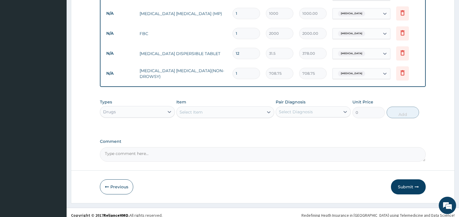
scroll to position [253, 0]
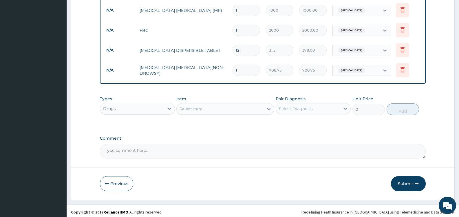
click at [206, 106] on div "Select Item" at bounding box center [219, 108] width 87 height 9
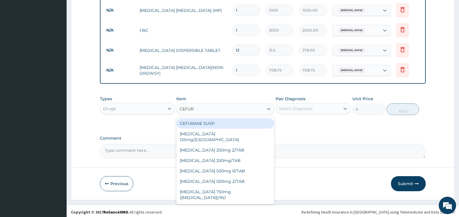
type input "CEFURO"
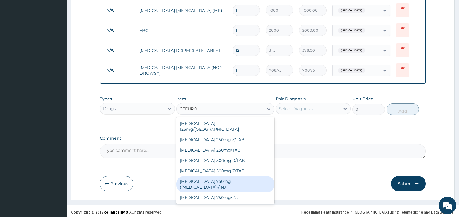
scroll to position [9, 0]
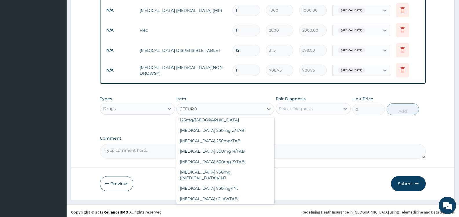
click at [218, 204] on div "CEFUROXIME SUSPENSION" at bounding box center [225, 209] width 98 height 10
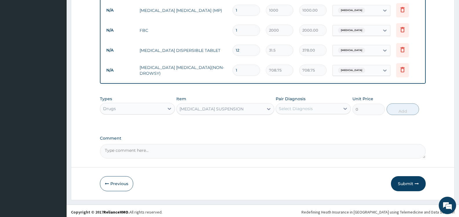
type input "2000"
click at [304, 106] on div "Select Diagnosis" at bounding box center [296, 109] width 34 height 6
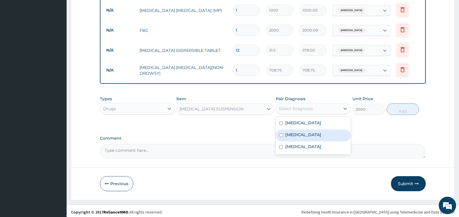
click at [298, 133] on label "Sepsis" at bounding box center [303, 135] width 36 height 6
checkbox input "true"
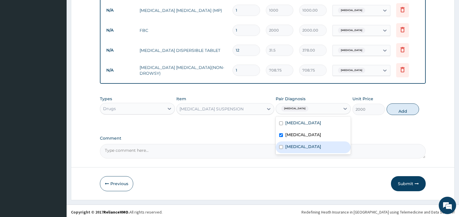
click at [301, 144] on label "Upper respiratory infection" at bounding box center [303, 147] width 36 height 6
checkbox input "true"
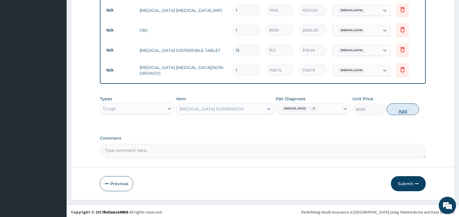
click at [400, 106] on button "Add" at bounding box center [402, 109] width 32 height 12
type input "0"
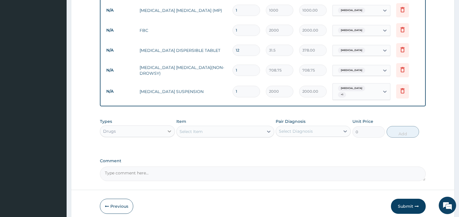
click at [165, 126] on div at bounding box center [169, 131] width 10 height 10
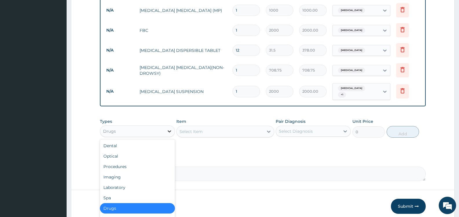
click at [165, 126] on div at bounding box center [169, 131] width 10 height 10
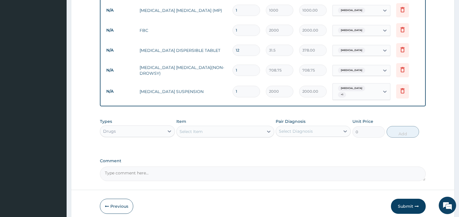
click at [208, 127] on div "Select Item" at bounding box center [219, 131] width 87 height 9
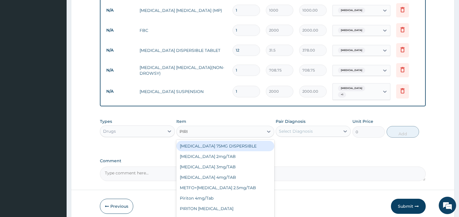
type input "PIRIT"
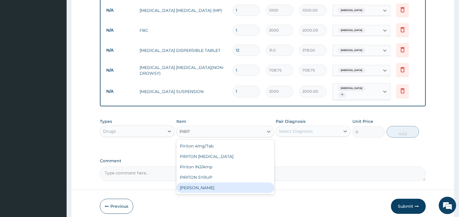
click at [224, 184] on div "Syr Piriton" at bounding box center [225, 187] width 98 height 10
type input "1000"
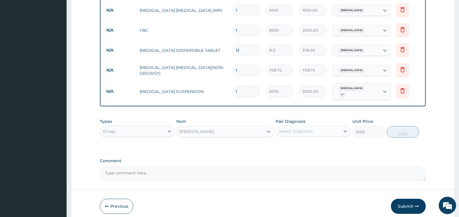
click at [321, 126] on div "Select Diagnosis" at bounding box center [308, 130] width 64 height 9
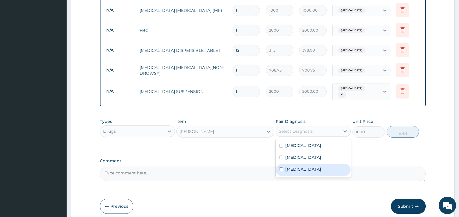
click at [313, 166] on label "Upper respiratory infection" at bounding box center [303, 169] width 36 height 6
checkbox input "true"
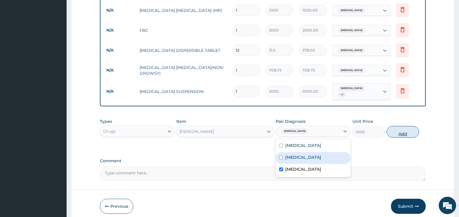
click at [403, 126] on button "Add" at bounding box center [402, 132] width 32 height 12
type input "0"
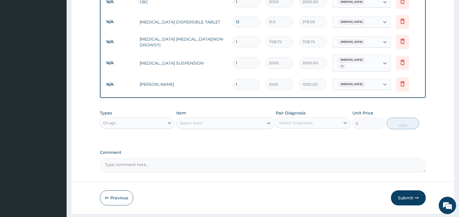
scroll to position [293, 0]
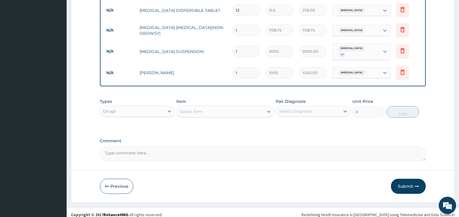
click at [209, 107] on div "Select Item" at bounding box center [219, 111] width 87 height 9
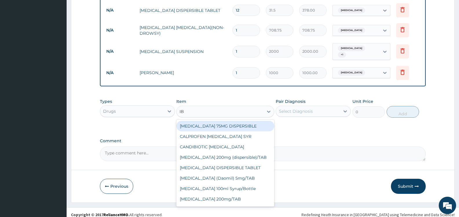
type input "IBU"
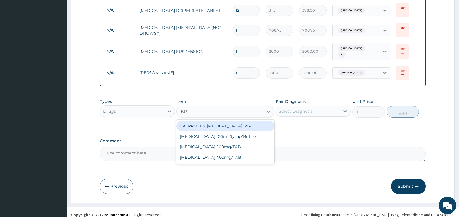
click at [220, 121] on div "CALPROFEN IBUPROFEN SYR" at bounding box center [225, 126] width 98 height 10
type input "1155"
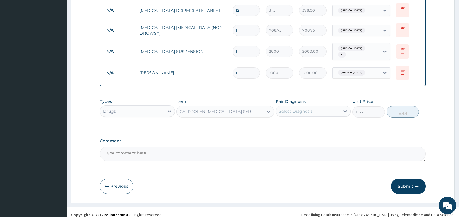
click at [316, 106] on div "Select Diagnosis" at bounding box center [308, 110] width 64 height 9
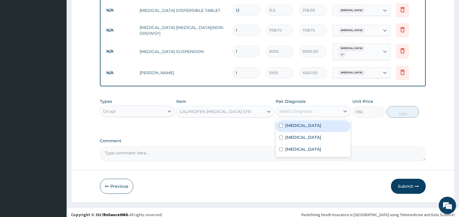
click at [293, 122] on label "Malaria" at bounding box center [303, 125] width 36 height 6
checkbox input "true"
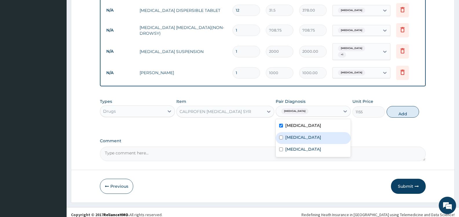
click at [292, 134] on label "Sepsis" at bounding box center [303, 137] width 36 height 6
checkbox input "true"
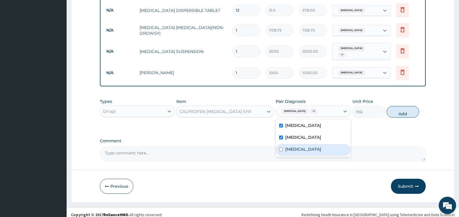
click at [312, 146] on label "Upper respiratory infection" at bounding box center [303, 149] width 36 height 6
checkbox input "true"
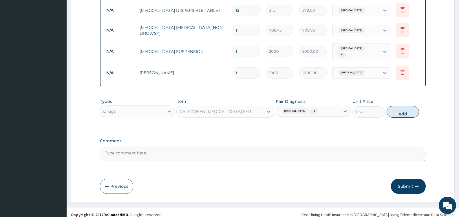
click at [406, 108] on button "Add" at bounding box center [402, 112] width 32 height 12
type input "0"
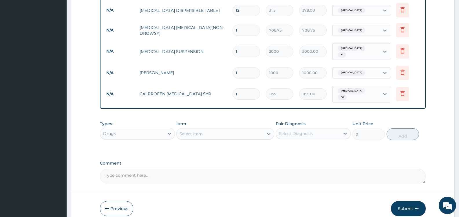
scroll to position [313, 0]
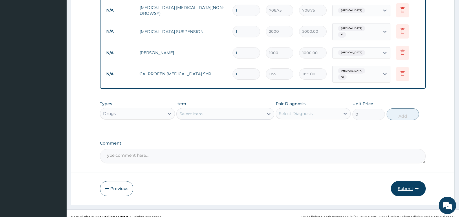
click at [406, 181] on button "Submit" at bounding box center [408, 188] width 35 height 15
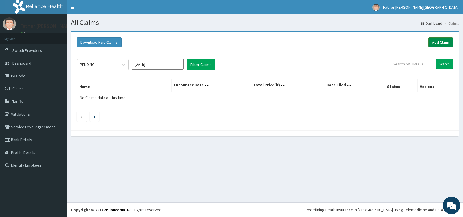
click at [439, 43] on link "Add Claim" at bounding box center [440, 42] width 25 height 10
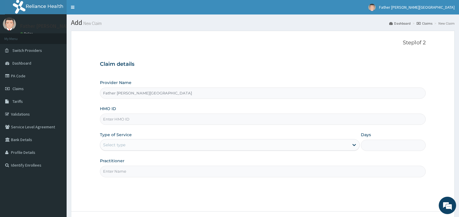
click at [130, 120] on input "HMO ID" at bounding box center [262, 118] width 325 height 11
type input "NIG/10010/B"
click at [140, 146] on div "Select type" at bounding box center [224, 144] width 248 height 9
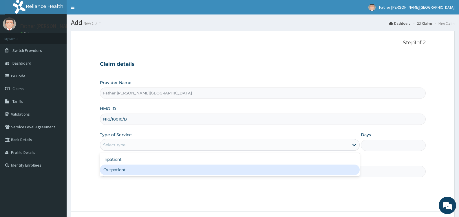
click at [131, 169] on div "Outpatient" at bounding box center [229, 169] width 259 height 10
type input "1"
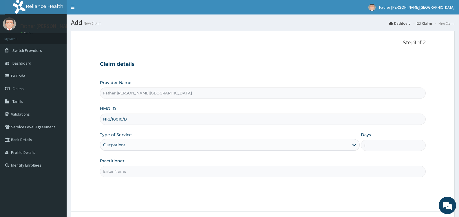
click at [144, 170] on input "Practitioner" at bounding box center [262, 170] width 325 height 11
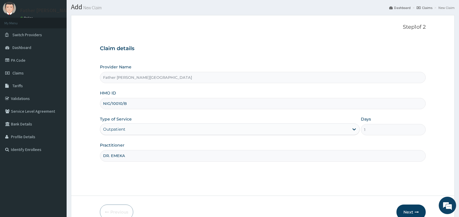
scroll to position [46, 0]
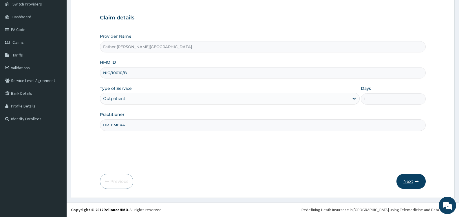
type input "DR. EMEKA"
click at [406, 180] on button "Next" at bounding box center [410, 181] width 29 height 15
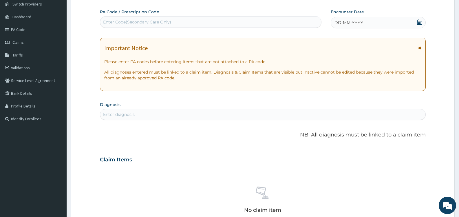
click at [133, 23] on div "Enter Code(Secondary Care Only)" at bounding box center [137, 22] width 68 height 6
paste input "PA/404C05"
type input "PA/404C05"
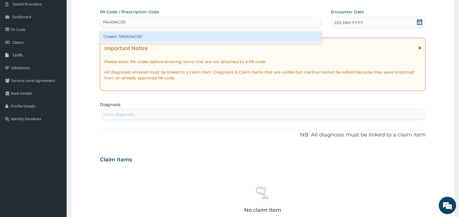
click at [135, 34] on div "Create "PA/404C05"" at bounding box center [210, 36] width 221 height 10
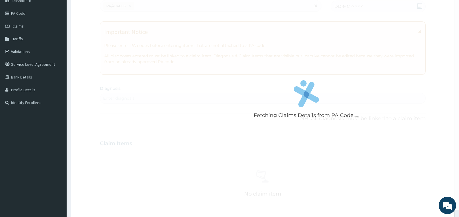
scroll to position [75, 0]
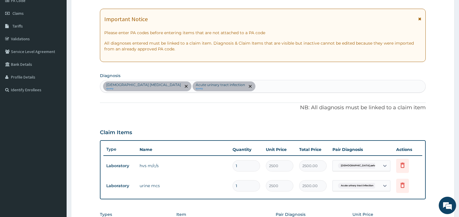
click at [259, 89] on div "[DEMOGRAPHIC_DATA] [MEDICAL_DATA] query Acute [MEDICAL_DATA] query" at bounding box center [262, 86] width 325 height 12
click at [273, 89] on div "[DEMOGRAPHIC_DATA] [MEDICAL_DATA] query Acute [MEDICAL_DATA] query" at bounding box center [262, 86] width 325 height 12
type input "MALAR"
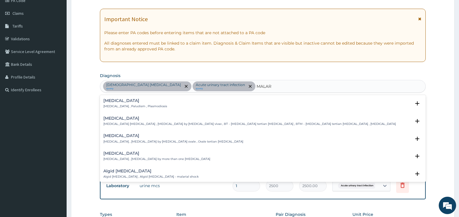
click at [148, 104] on div "[MEDICAL_DATA] [MEDICAL_DATA] , Paludism , Plasmodiosis" at bounding box center [135, 103] width 64 height 10
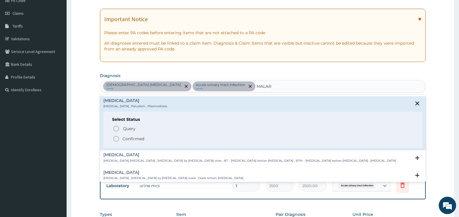
drag, startPoint x: 184, startPoint y: 141, endPoint x: 180, endPoint y: 139, distance: 4.5
click at [183, 140] on span "Confirmed" at bounding box center [263, 138] width 301 height 7
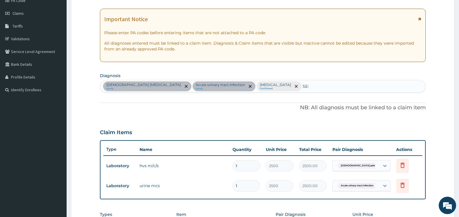
type input "SEPS"
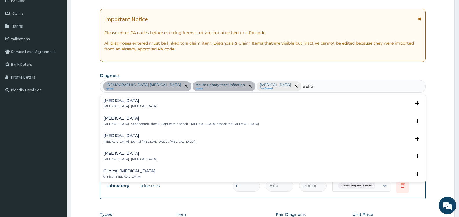
click at [168, 104] on div "[MEDICAL_DATA] [MEDICAL_DATA] , [MEDICAL_DATA]" at bounding box center [262, 103] width 319 height 10
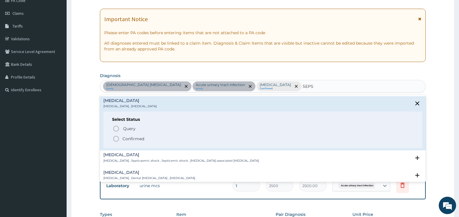
click at [167, 139] on span "Confirmed" at bounding box center [263, 138] width 301 height 7
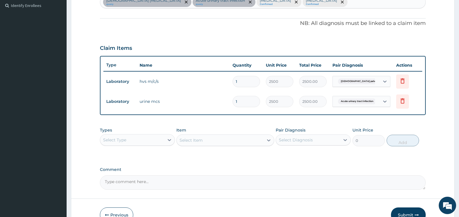
scroll to position [162, 0]
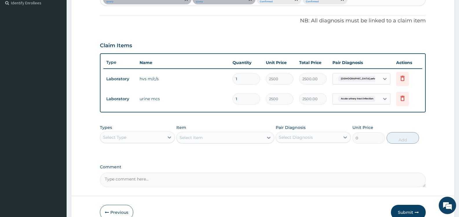
click at [144, 137] on div "Select Type" at bounding box center [132, 137] width 64 height 9
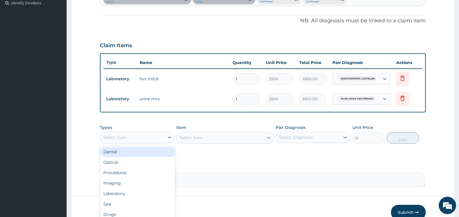
click at [128, 194] on div "Laboratory" at bounding box center [137, 193] width 75 height 10
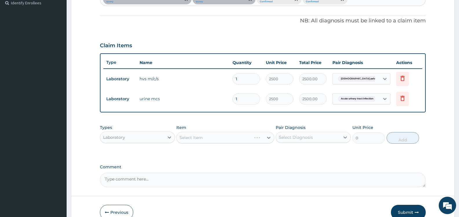
click at [293, 137] on div "Select Diagnosis" at bounding box center [296, 137] width 34 height 6
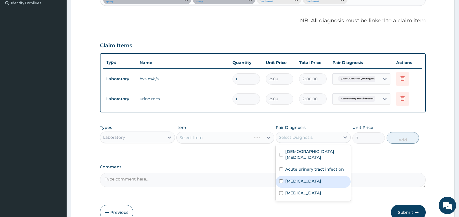
click at [292, 182] on label "[MEDICAL_DATA]" at bounding box center [303, 181] width 36 height 6
checkbox input "true"
click at [243, 138] on div "Select Item" at bounding box center [225, 138] width 98 height 12
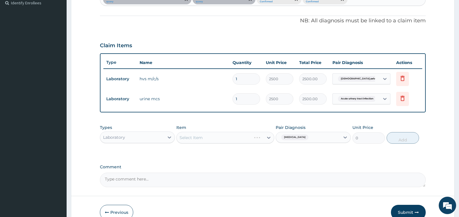
click at [244, 139] on div "Select Item" at bounding box center [225, 138] width 98 height 12
click at [260, 154] on div "Types Laboratory Item Select Item Pair Diagnosis [MEDICAL_DATA] Unit Price 0 Add" at bounding box center [262, 139] width 325 height 34
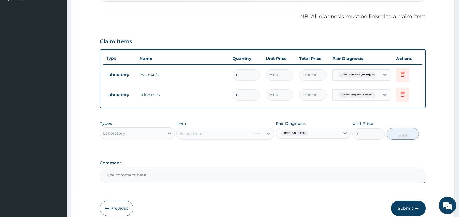
scroll to position [193, 0]
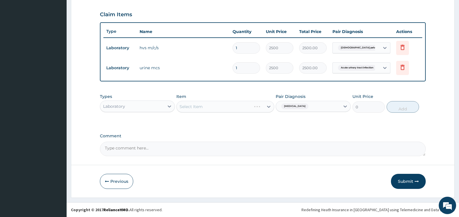
click at [257, 106] on div "Select Item" at bounding box center [225, 107] width 98 height 12
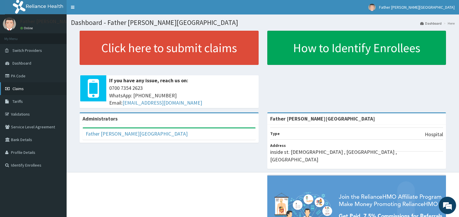
click at [16, 90] on span "Claims" at bounding box center [17, 88] width 11 height 5
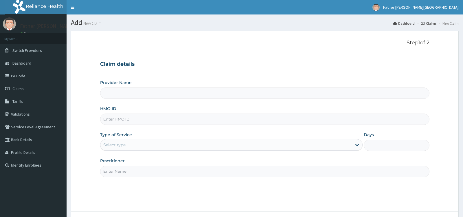
type input "Father [PERSON_NAME][GEOGRAPHIC_DATA]"
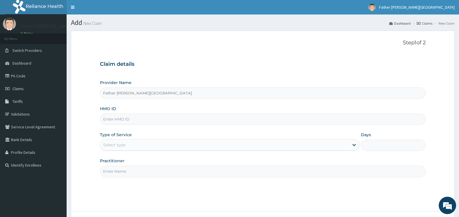
click at [123, 117] on input "HMO ID" at bounding box center [262, 118] width 325 height 11
type input "NIG/10010/B"
click at [174, 143] on div "Select type" at bounding box center [224, 144] width 248 height 9
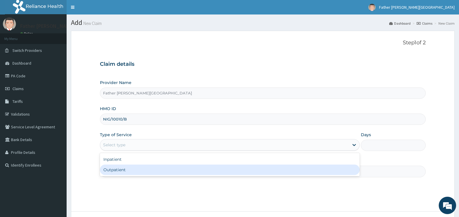
click at [163, 170] on div "Outpatient" at bounding box center [229, 169] width 259 height 10
type input "1"
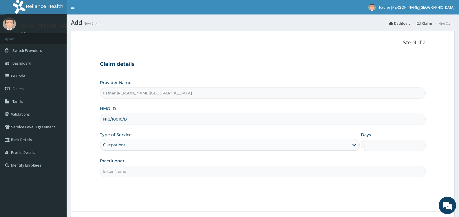
click at [169, 172] on input "Practitioner" at bounding box center [262, 170] width 325 height 11
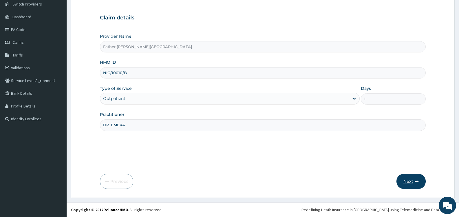
type input "DR. EMEKA"
click at [407, 181] on button "Next" at bounding box center [410, 181] width 29 height 15
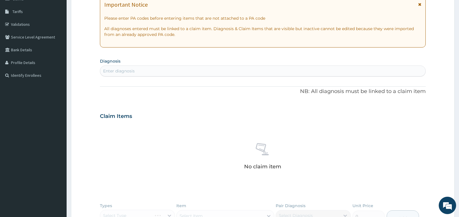
scroll to position [104, 0]
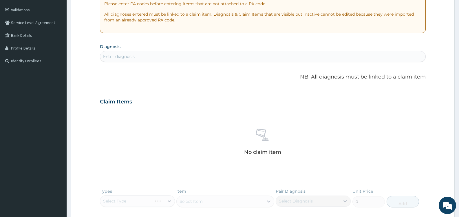
click at [131, 55] on div "Enter diagnosis" at bounding box center [119, 57] width 32 height 6
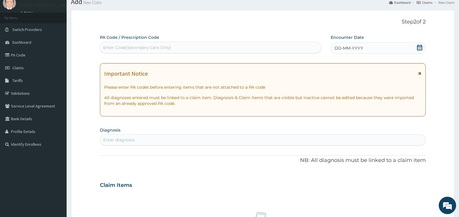
scroll to position [17, 0]
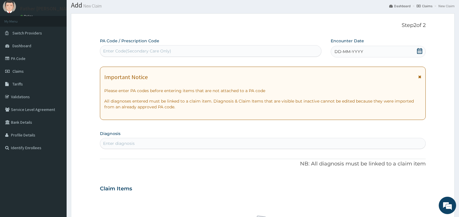
click at [420, 51] on icon at bounding box center [419, 51] width 5 height 6
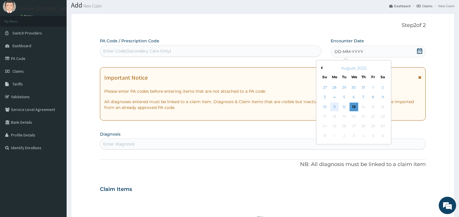
click at [335, 106] on div "11" at bounding box center [334, 106] width 9 height 9
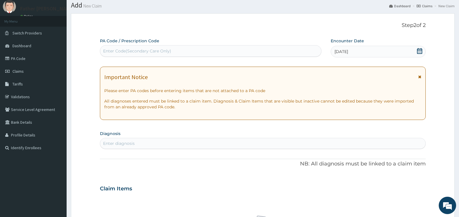
click at [151, 50] on div "Enter Code(Secondary Care Only)" at bounding box center [137, 51] width 68 height 6
paste input "PA/404C05"
type input "PA/404C05"
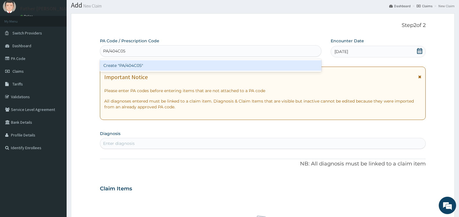
click at [133, 65] on div "Create "PA/404C05"" at bounding box center [210, 65] width 221 height 10
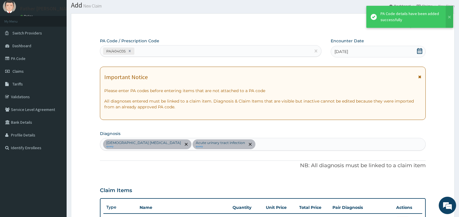
scroll to position [152, 0]
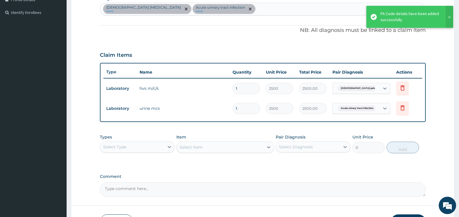
click at [252, 10] on div "Female pelvic inflammatory disease query Acute urinary tract infection query" at bounding box center [262, 9] width 325 height 12
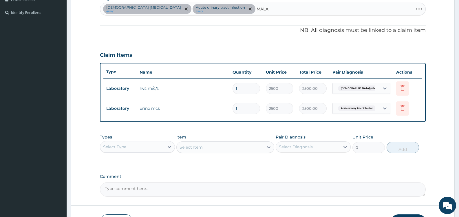
type input "MALAR"
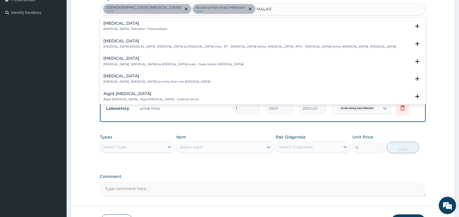
click at [127, 25] on h4 "Malaria" at bounding box center [135, 23] width 64 height 4
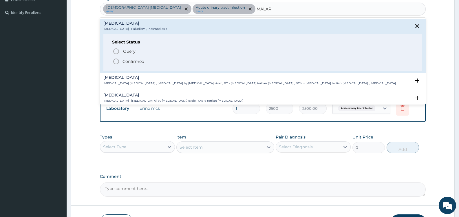
click at [138, 61] on p "Confirmed" at bounding box center [133, 61] width 22 height 6
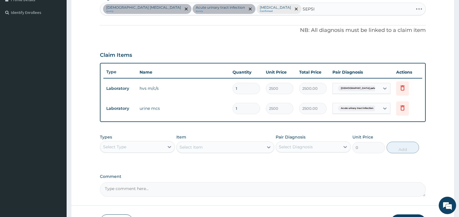
type input "SEPS"
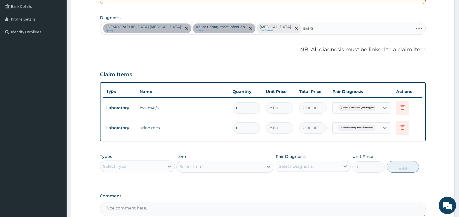
scroll to position [124, 0]
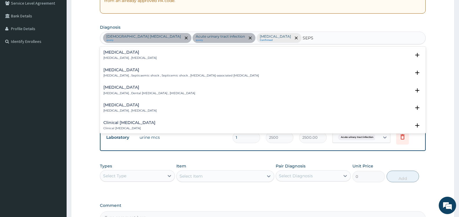
click at [137, 58] on p "Systemic infection , Sepsis" at bounding box center [129, 58] width 53 height 4
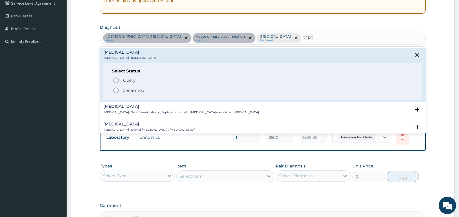
click at [134, 91] on p "Confirmed" at bounding box center [133, 90] width 22 height 6
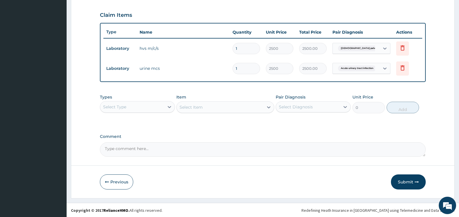
scroll to position [193, 0]
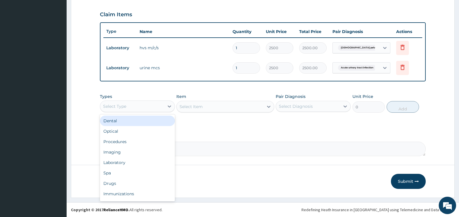
click at [153, 107] on div "Select Type" at bounding box center [132, 106] width 64 height 9
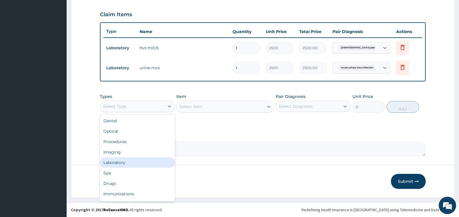
click at [124, 162] on div "Laboratory" at bounding box center [137, 162] width 75 height 10
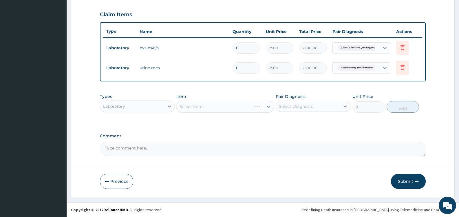
click at [312, 105] on div "Select Diagnosis" at bounding box center [308, 106] width 64 height 9
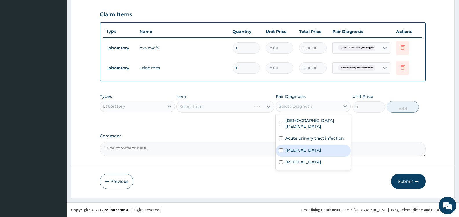
click at [291, 149] on label "Malaria" at bounding box center [303, 150] width 36 height 6
checkbox input "true"
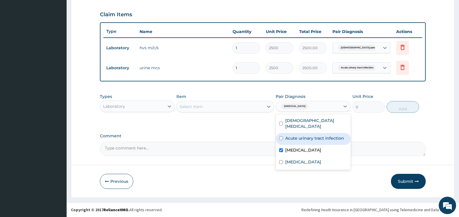
click at [243, 104] on div "Select Item" at bounding box center [219, 106] width 87 height 9
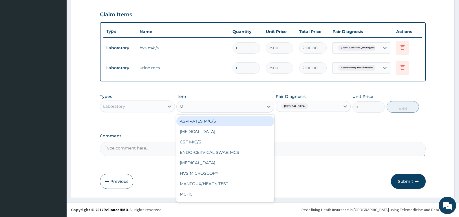
type input "MP"
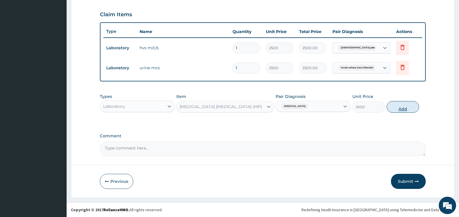
click at [404, 110] on button "Add" at bounding box center [402, 107] width 32 height 12
type input "0"
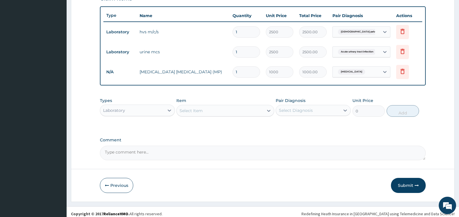
scroll to position [213, 0]
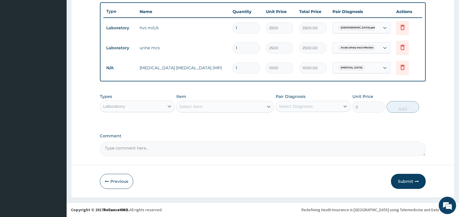
click at [223, 108] on div "Select Item" at bounding box center [219, 106] width 87 height 9
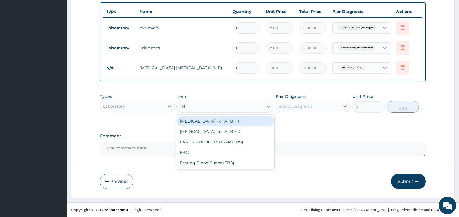
type input "FBC"
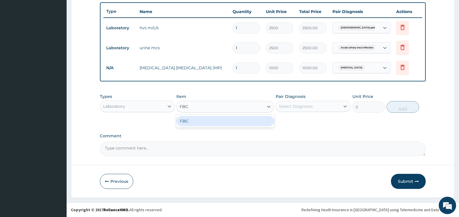
click at [230, 124] on div "FBC" at bounding box center [225, 121] width 98 height 10
type input "2000"
click at [317, 106] on div "Select Diagnosis" at bounding box center [308, 106] width 64 height 9
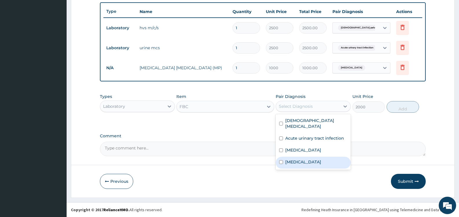
click at [297, 161] on label "Sepsis" at bounding box center [303, 162] width 36 height 6
checkbox input "true"
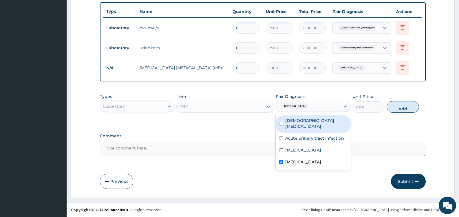
click at [401, 108] on button "Add" at bounding box center [402, 107] width 32 height 12
type input "0"
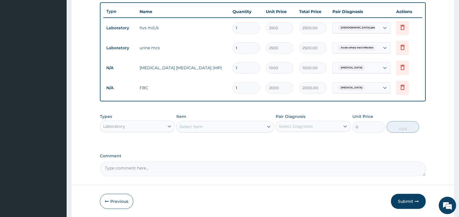
click at [163, 126] on div "Laboratory" at bounding box center [132, 126] width 64 height 9
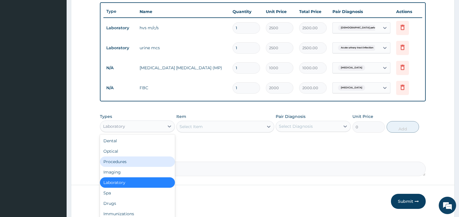
click at [130, 163] on div "Procedures" at bounding box center [137, 161] width 75 height 10
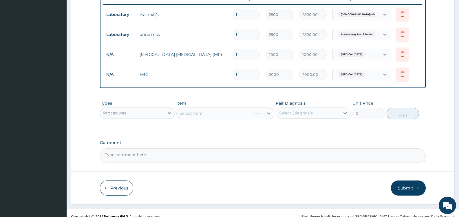
scroll to position [233, 0]
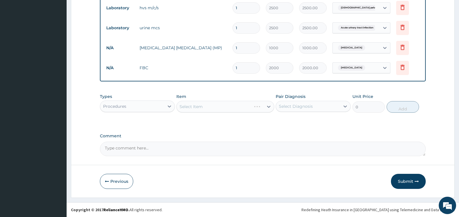
click at [309, 107] on div "Select Diagnosis" at bounding box center [296, 106] width 34 height 6
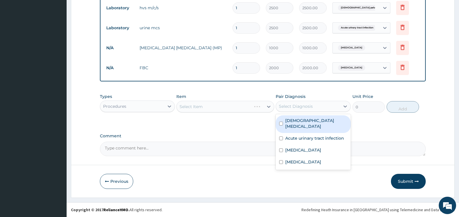
click at [298, 125] on label "Female pelvic inflammatory disease" at bounding box center [316, 123] width 62 height 12
checkbox input "true"
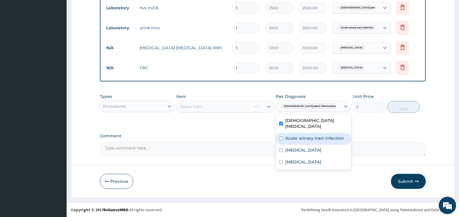
click at [297, 137] on label "Acute urinary tract infection" at bounding box center [314, 138] width 59 height 6
checkbox input "true"
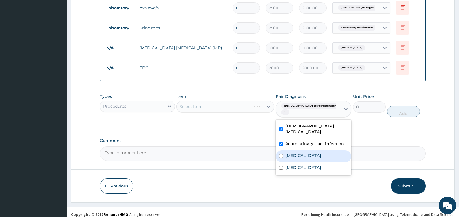
click at [297, 150] on div "Malaria" at bounding box center [313, 156] width 76 height 12
checkbox input "true"
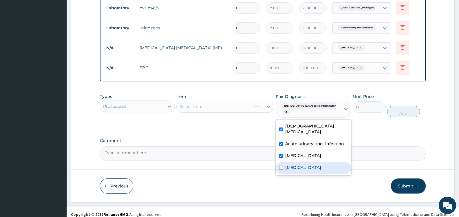
click at [297, 163] on div "Sepsis" at bounding box center [313, 168] width 76 height 12
checkbox input "true"
click at [245, 107] on div "Select Item" at bounding box center [219, 106] width 87 height 9
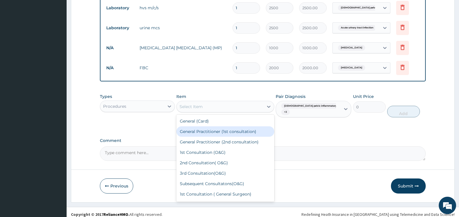
click at [244, 133] on div "General Practitioner (1st consultation)" at bounding box center [225, 131] width 98 height 10
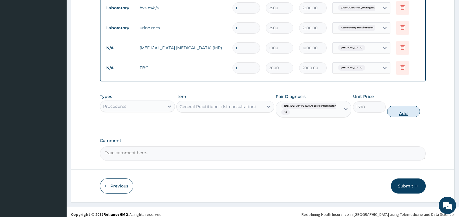
click at [399, 112] on button "Add" at bounding box center [403, 112] width 32 height 12
type input "0"
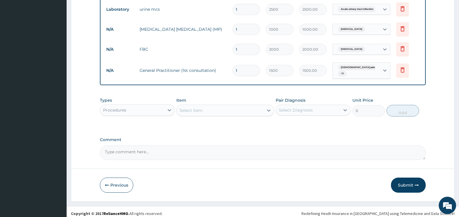
scroll to position [255, 0]
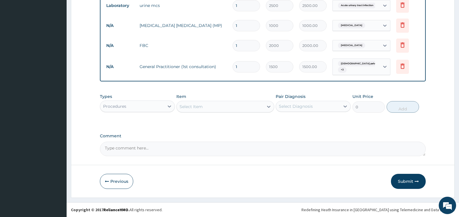
click at [144, 106] on div "Procedures" at bounding box center [132, 106] width 64 height 9
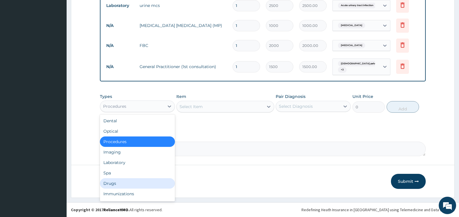
click at [128, 182] on div "Drugs" at bounding box center [137, 183] width 75 height 10
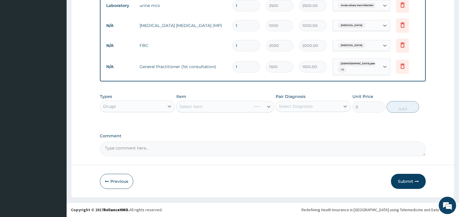
click at [303, 106] on div "Select Diagnosis" at bounding box center [296, 106] width 34 height 6
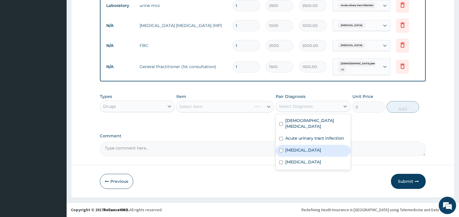
click at [295, 151] on label "Malaria" at bounding box center [303, 150] width 36 height 6
checkbox input "true"
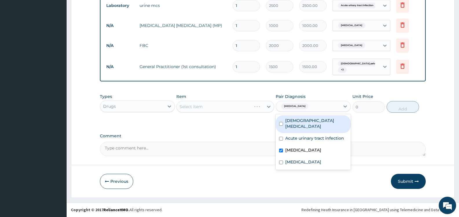
click at [229, 106] on div "Select Item" at bounding box center [225, 107] width 98 height 12
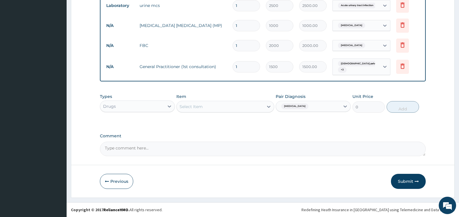
click at [251, 104] on div "Select Item" at bounding box center [219, 106] width 87 height 9
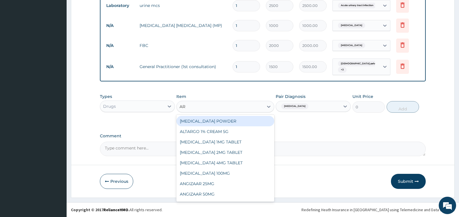
type input "A"
type input "LONA"
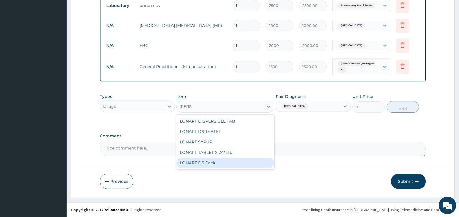
click at [221, 162] on div "LONART DS Pack" at bounding box center [225, 162] width 98 height 10
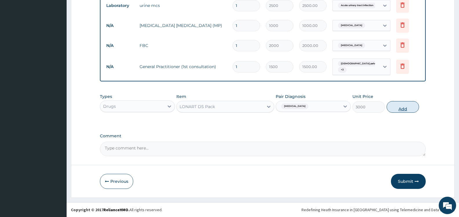
click at [397, 106] on button "Add" at bounding box center [402, 107] width 32 height 12
type input "0"
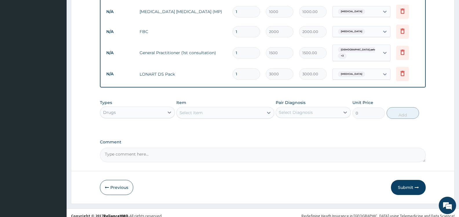
scroll to position [275, 0]
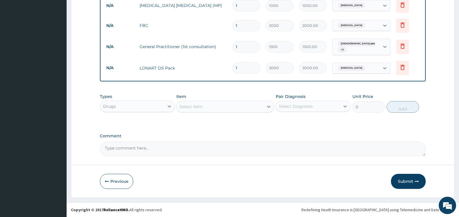
click at [227, 104] on div "Select Item" at bounding box center [219, 106] width 87 height 9
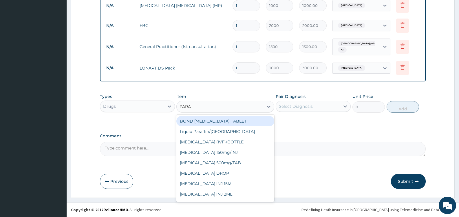
type input "PARAC"
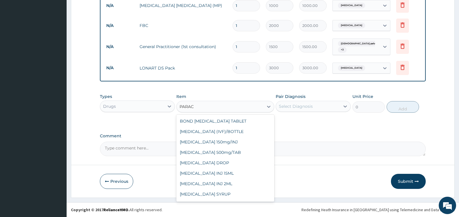
scroll to position [30, 0]
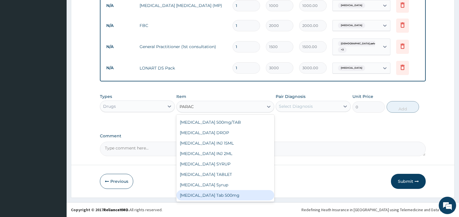
click at [232, 194] on div "Paracetamol Tab 500mg" at bounding box center [225, 195] width 98 height 10
type input "15"
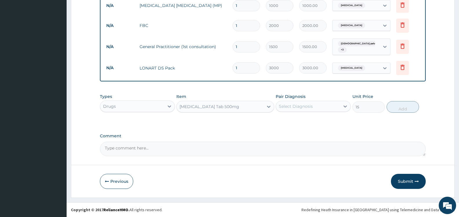
click at [314, 106] on div "Select Diagnosis" at bounding box center [308, 106] width 64 height 9
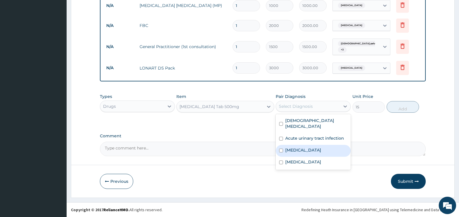
click at [293, 152] on label "Malaria" at bounding box center [303, 150] width 36 height 6
checkbox input "true"
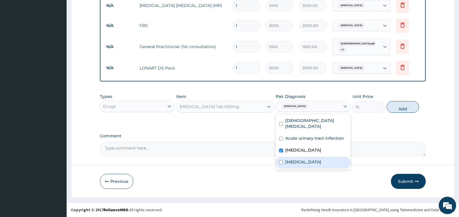
click at [293, 161] on label "Sepsis" at bounding box center [303, 162] width 36 height 6
checkbox input "true"
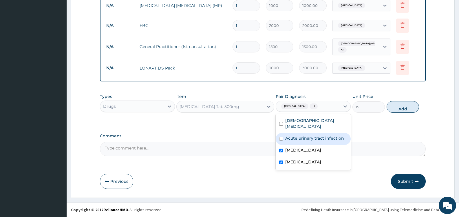
click at [402, 107] on button "Add" at bounding box center [402, 107] width 32 height 12
type input "0"
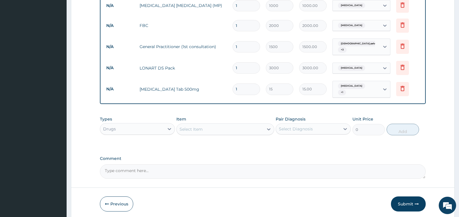
type input "18"
type input "270.00"
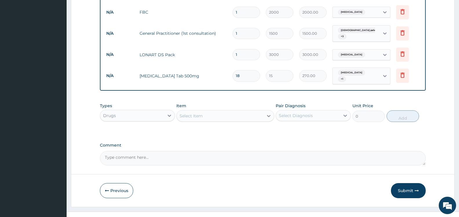
scroll to position [295, 0]
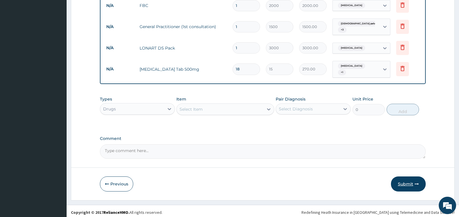
type input "18"
click at [406, 181] on button "Submit" at bounding box center [408, 183] width 35 height 15
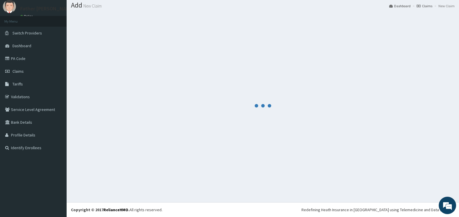
scroll to position [17, 0]
